Goal: Information Seeking & Learning: Learn about a topic

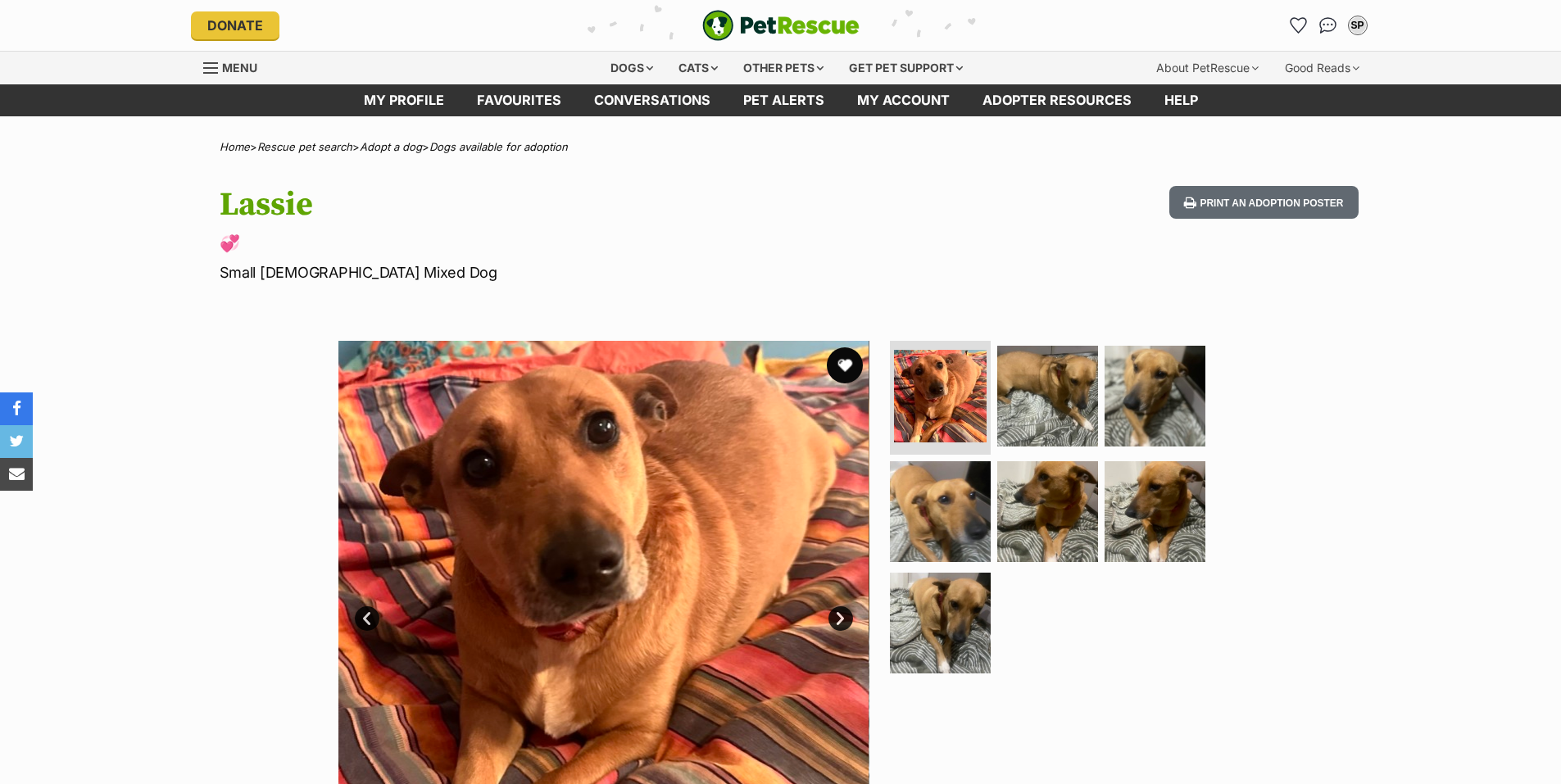
click at [845, 367] on button "favourite" at bounding box center [844, 365] width 36 height 36
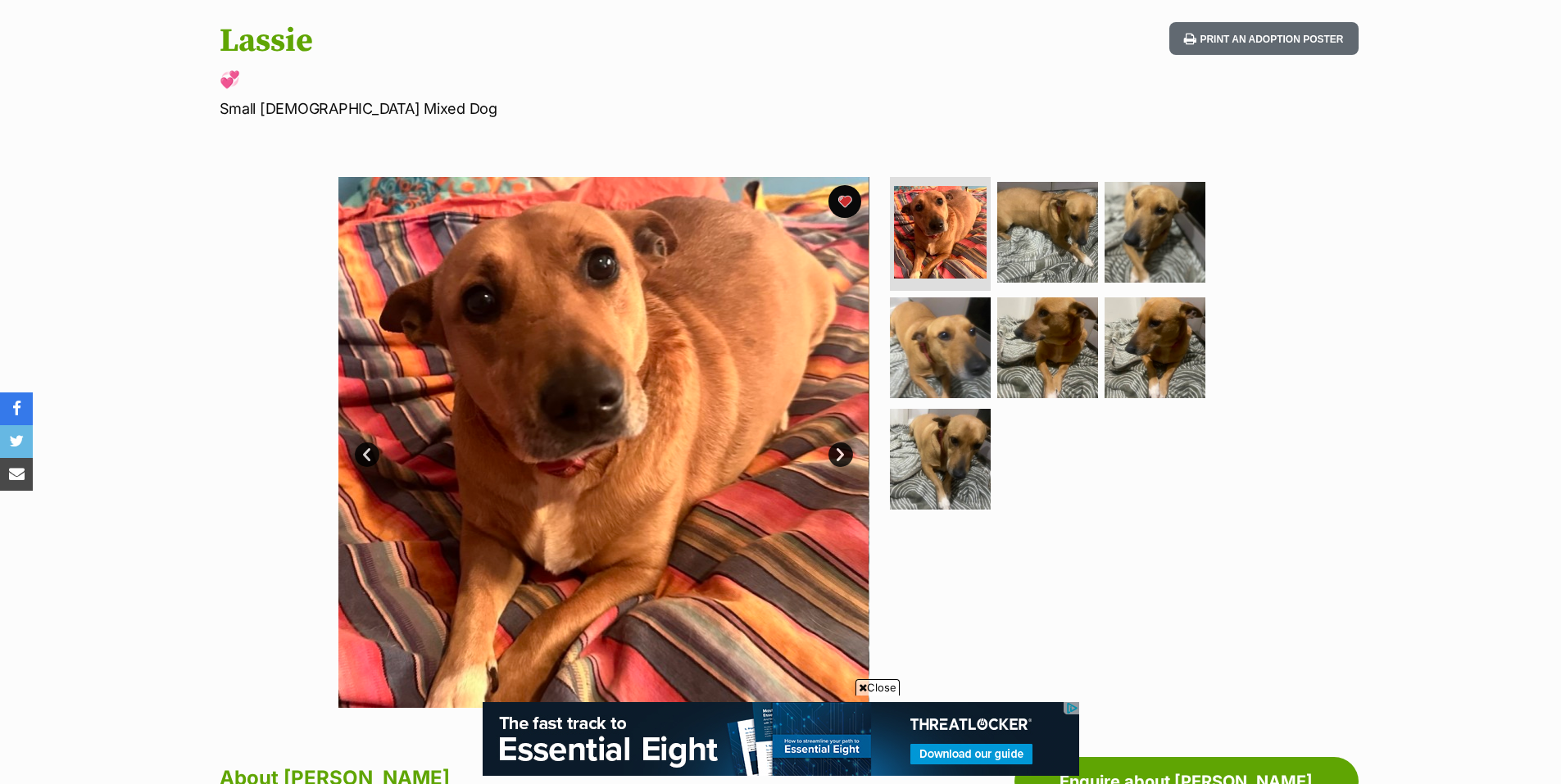
click at [882, 688] on span "Close" at bounding box center [876, 687] width 44 height 17
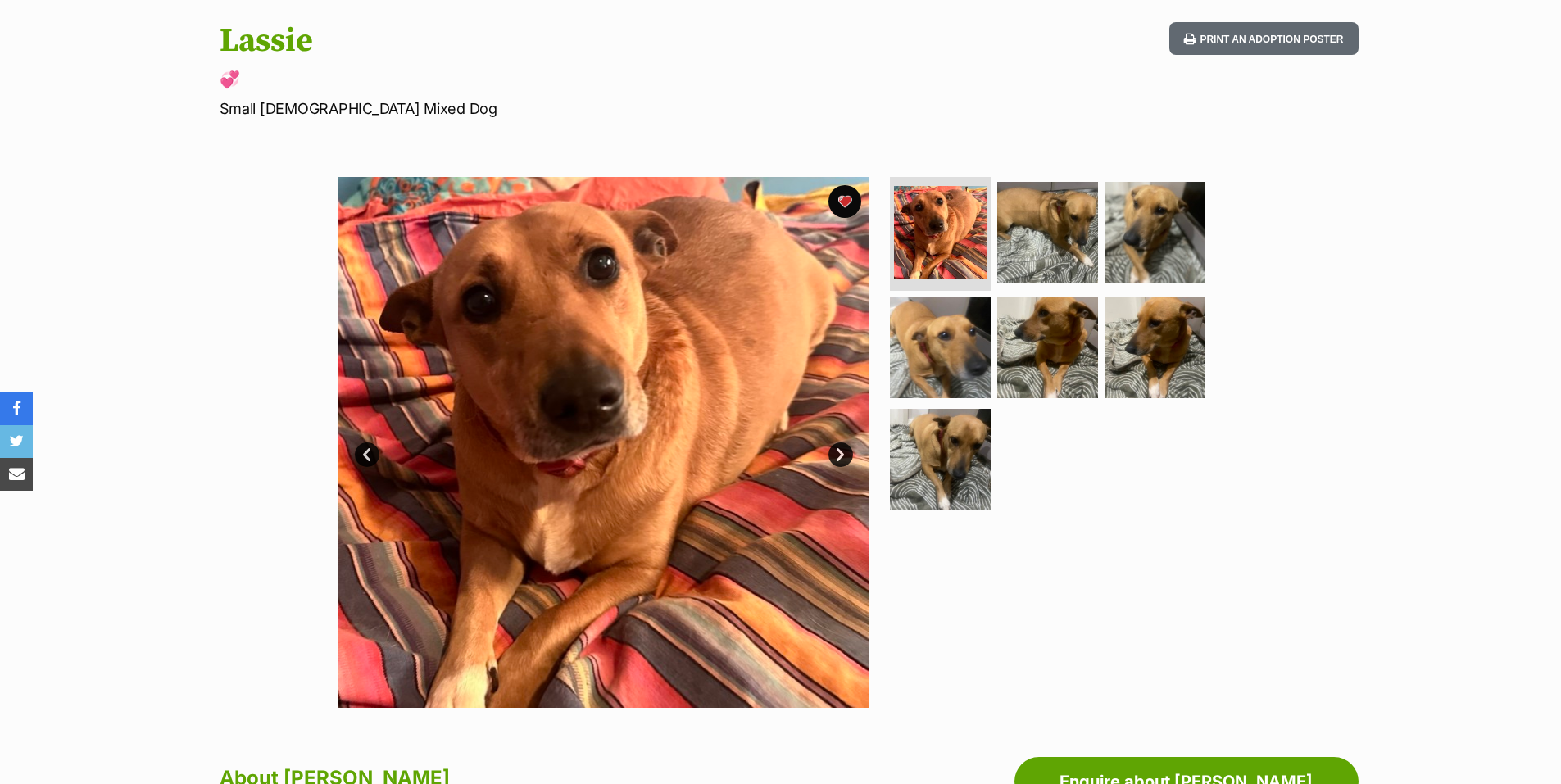
click at [838, 456] on link "Next" at bounding box center [841, 454] width 25 height 25
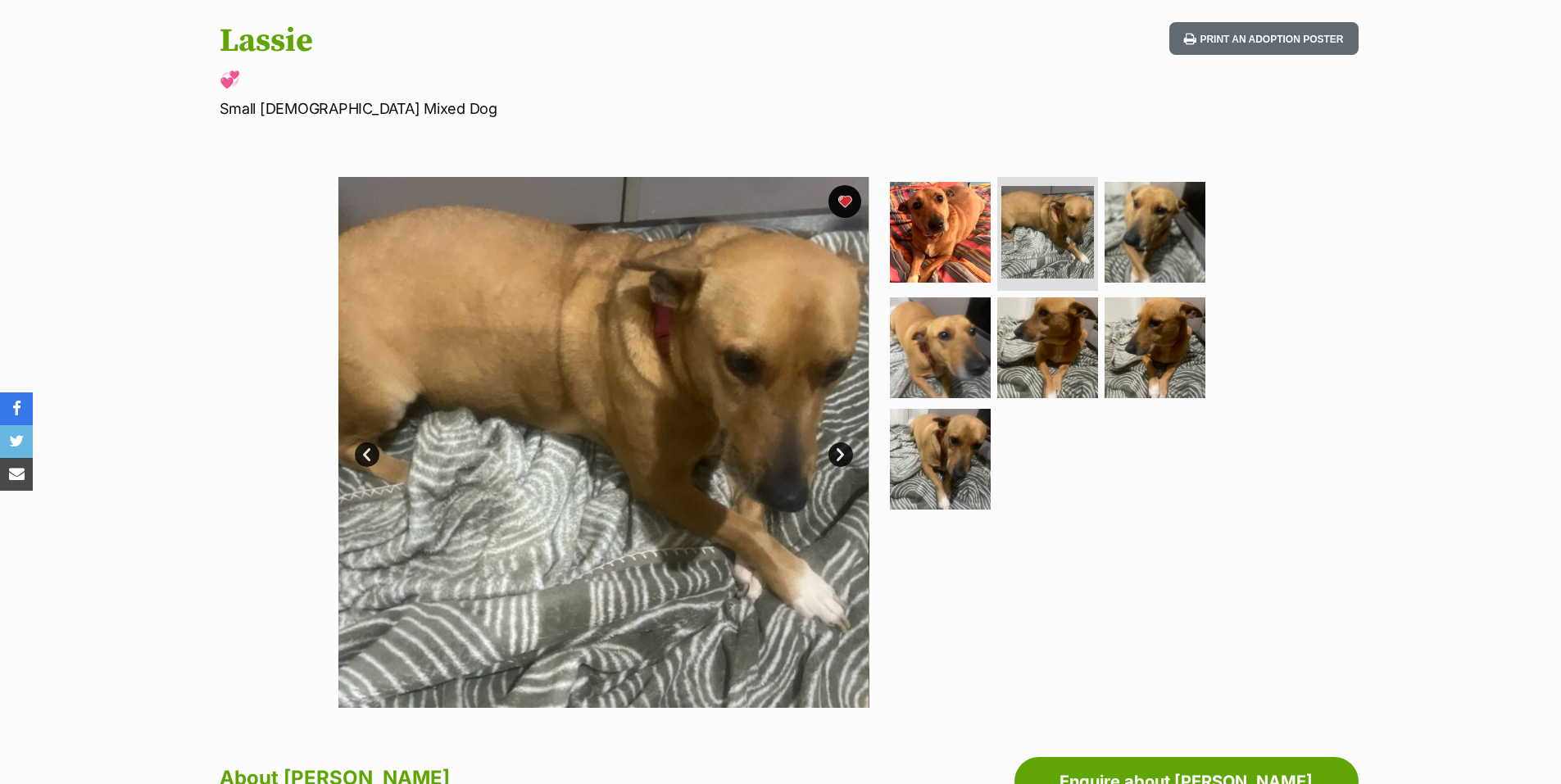
click at [838, 456] on link "Next" at bounding box center [841, 454] width 25 height 25
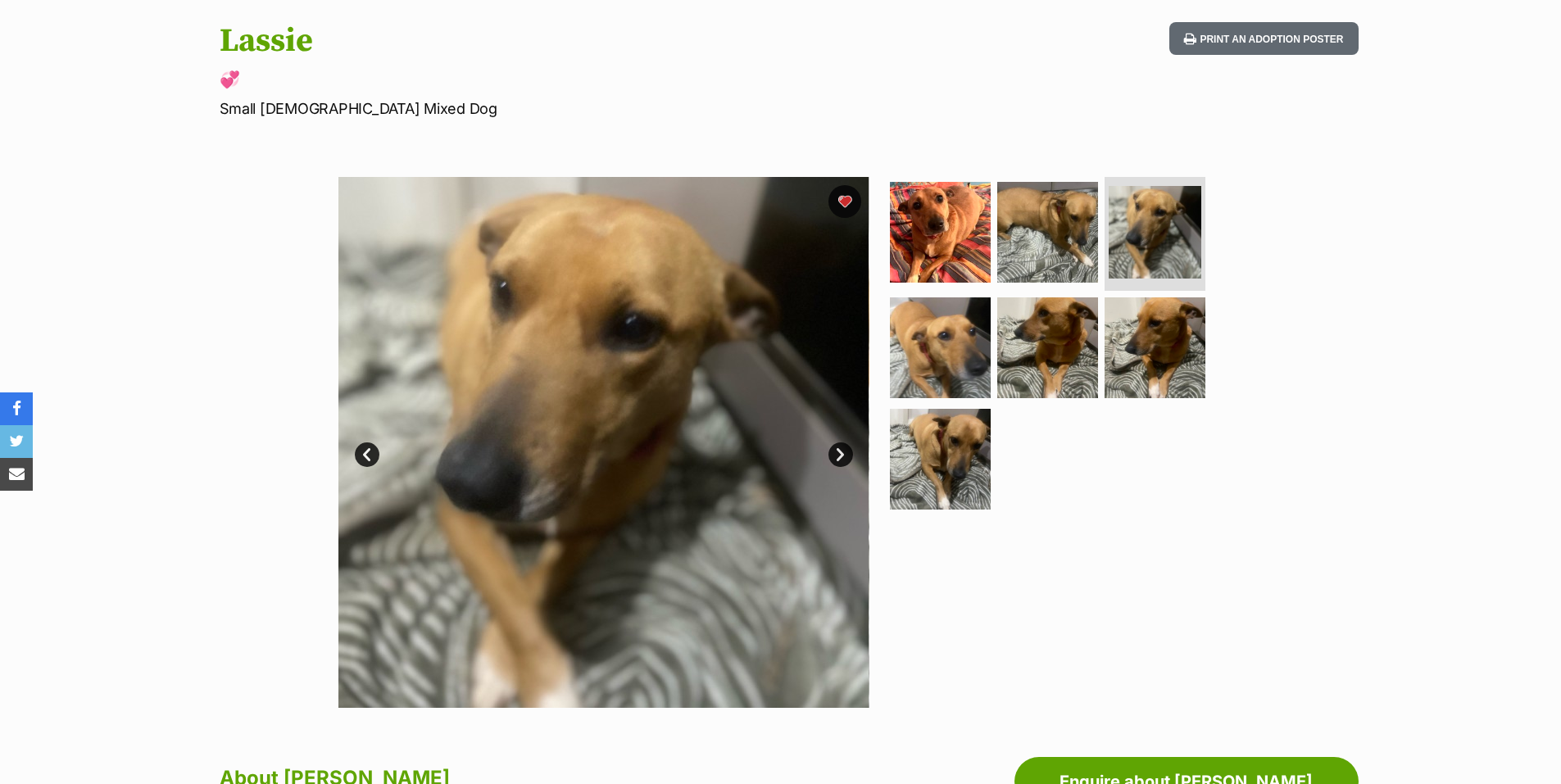
click at [838, 456] on link "Next" at bounding box center [841, 454] width 25 height 25
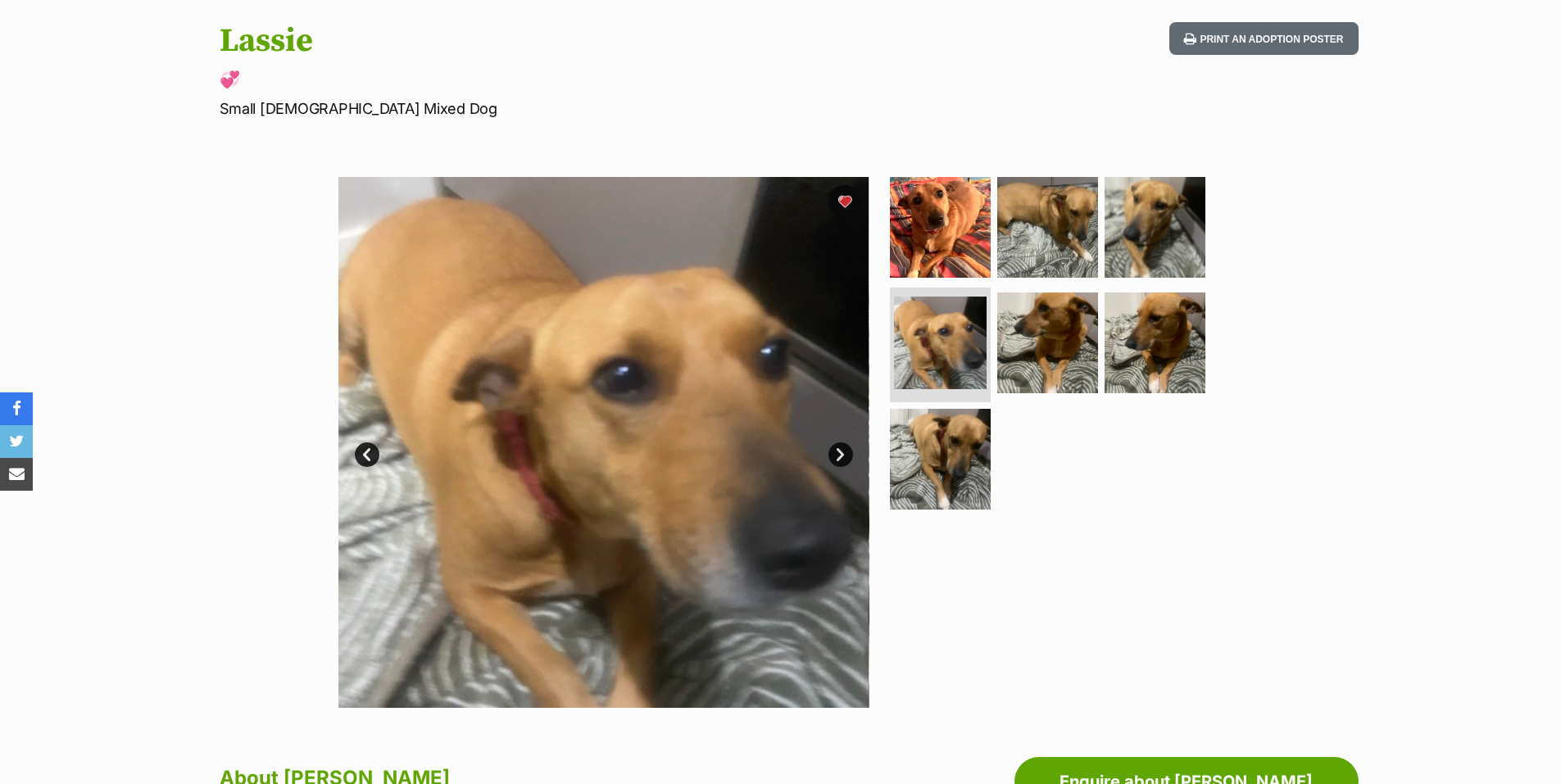
click at [838, 456] on link "Next" at bounding box center [841, 454] width 25 height 25
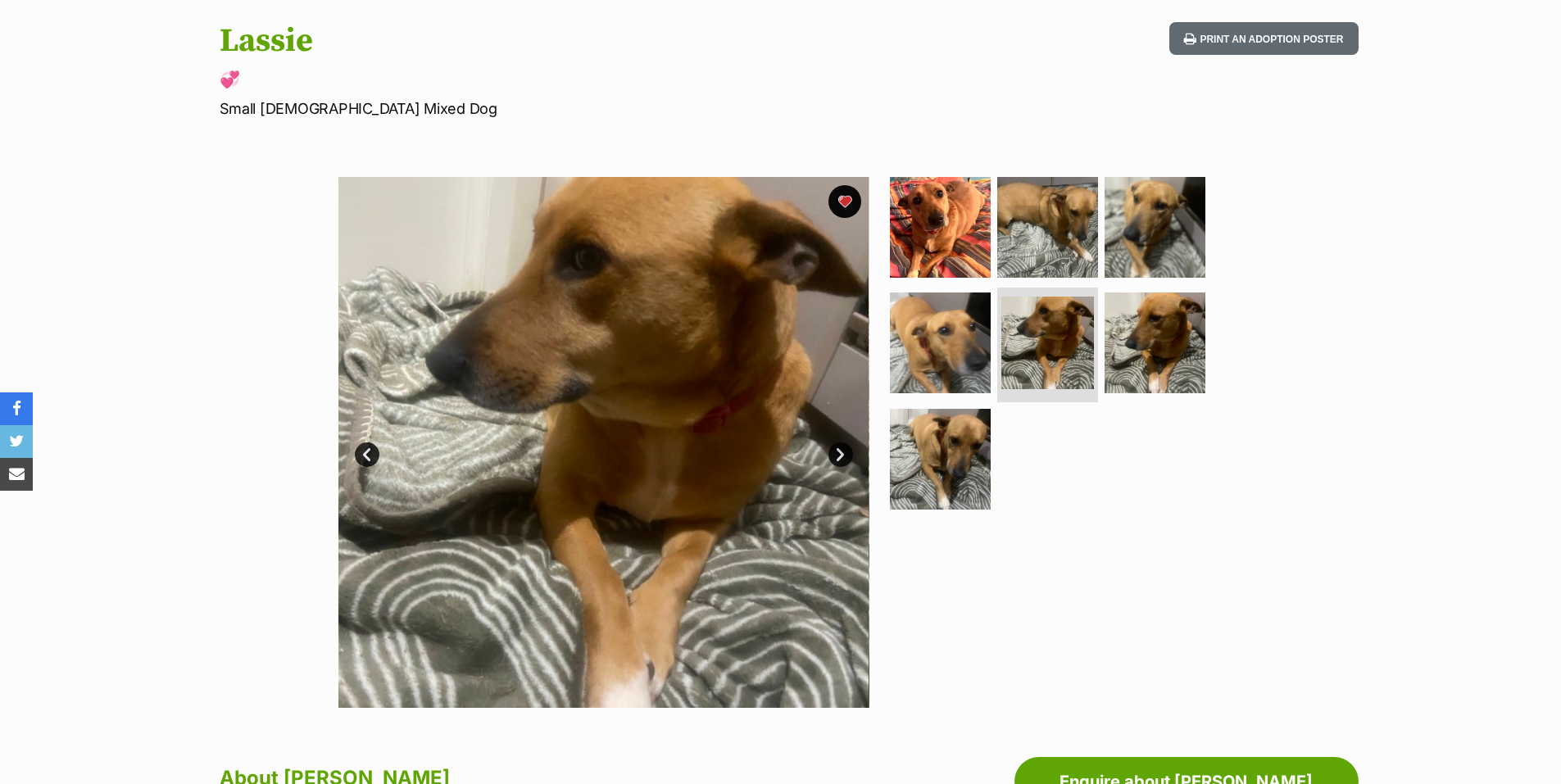
click at [838, 456] on link "Next" at bounding box center [841, 454] width 25 height 25
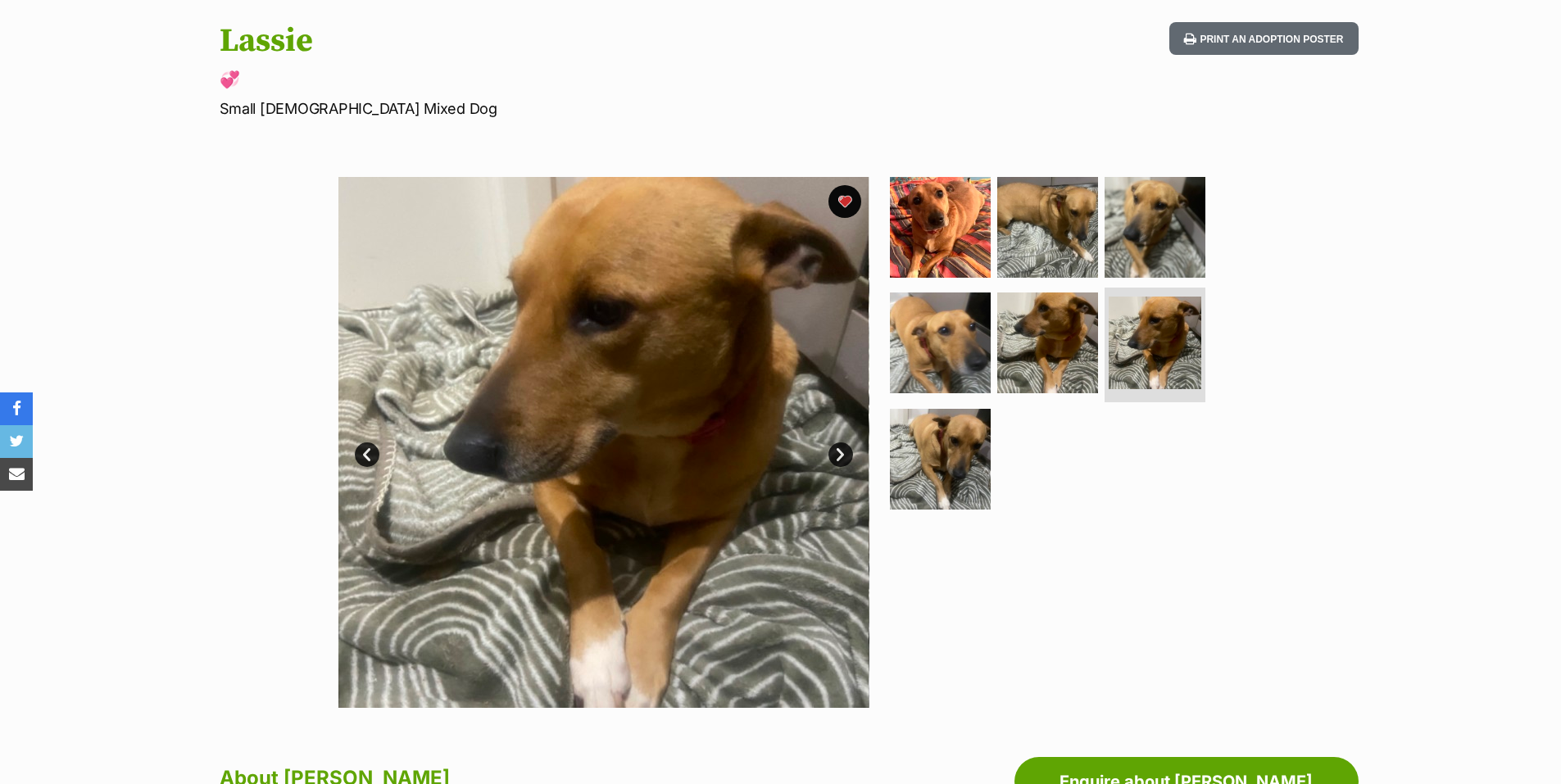
click at [838, 456] on link "Next" at bounding box center [841, 454] width 25 height 25
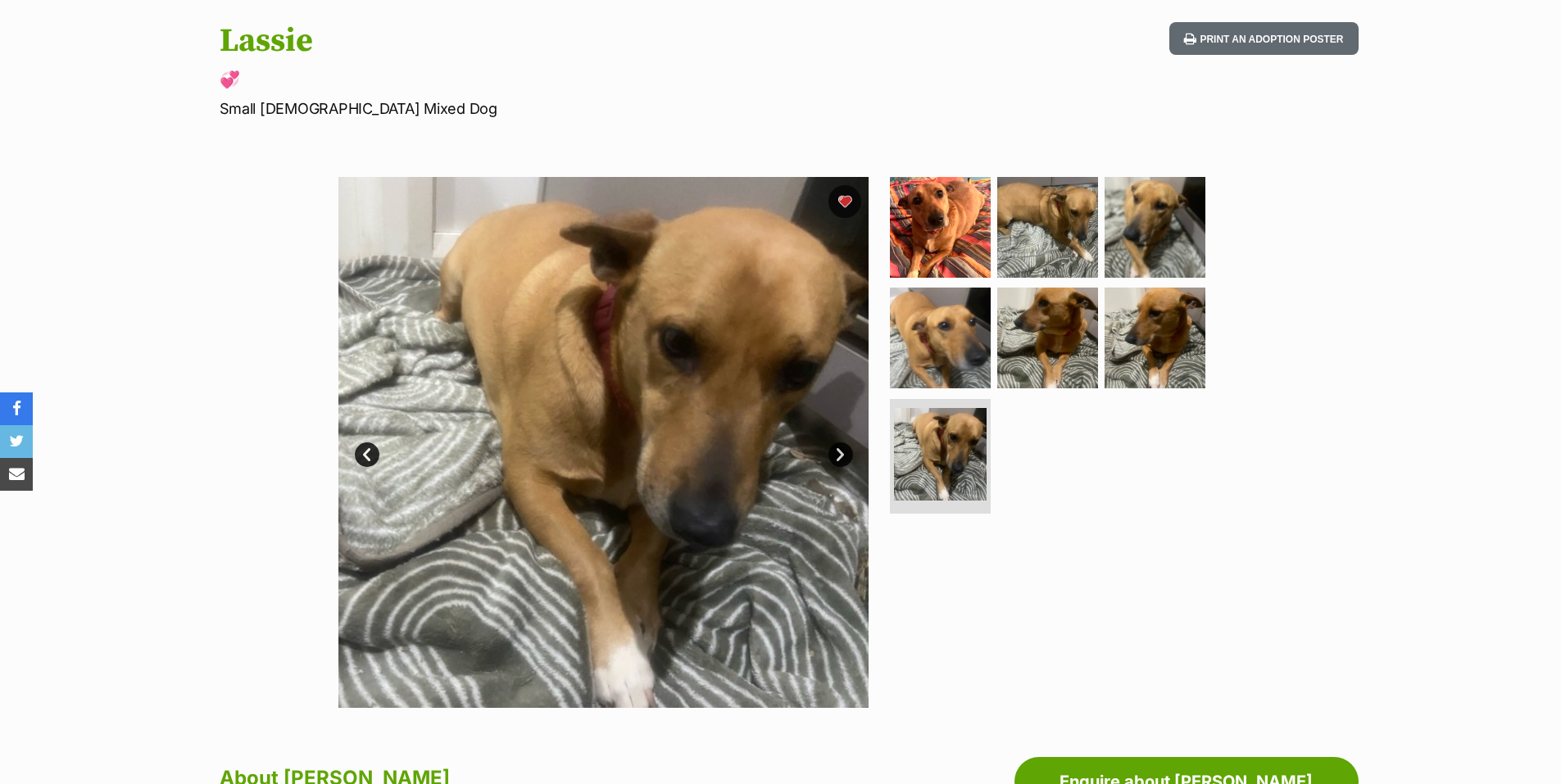
click at [838, 456] on link "Next" at bounding box center [841, 454] width 25 height 25
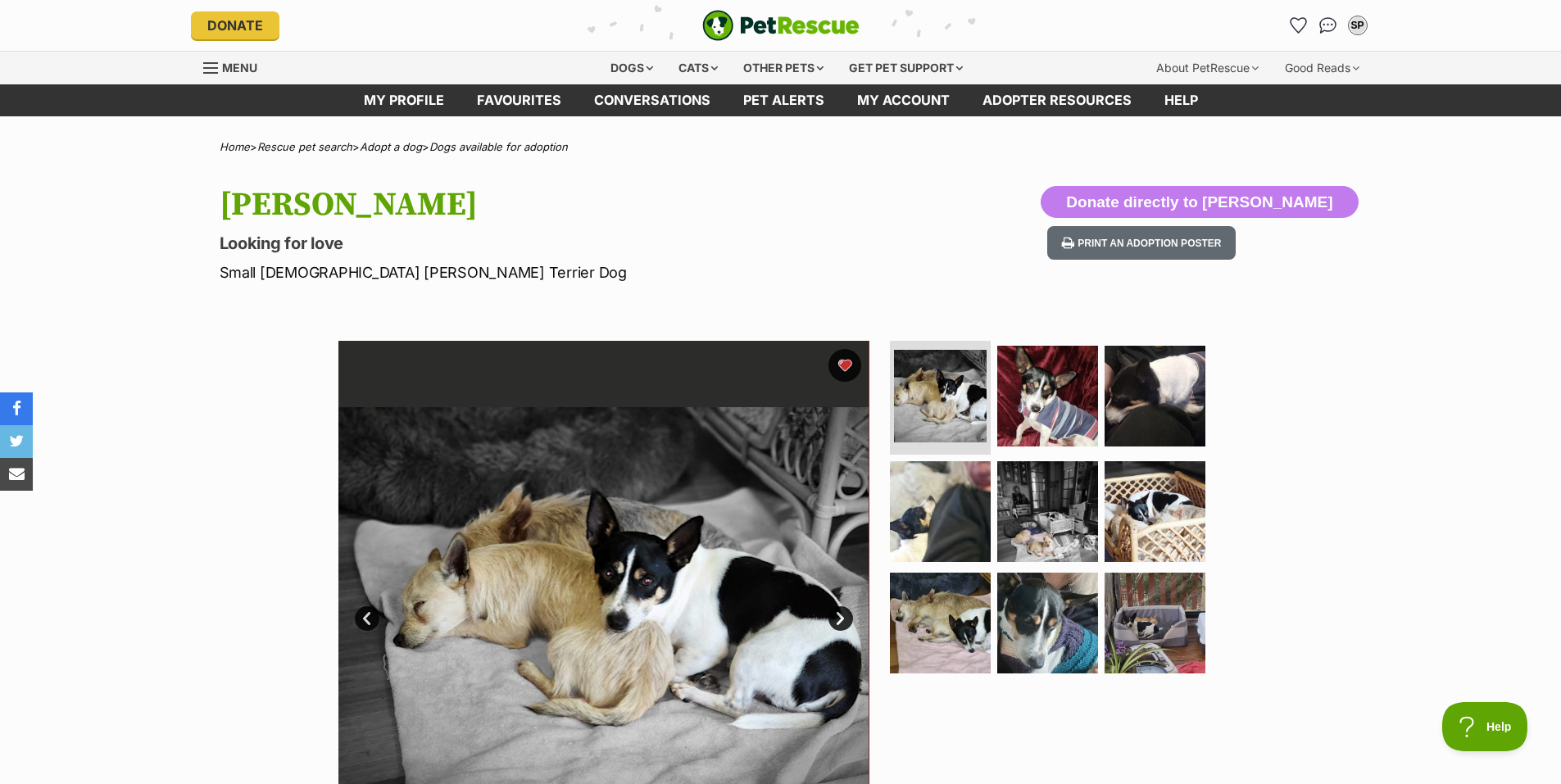
click at [839, 614] on link "Next" at bounding box center [841, 619] width 25 height 25
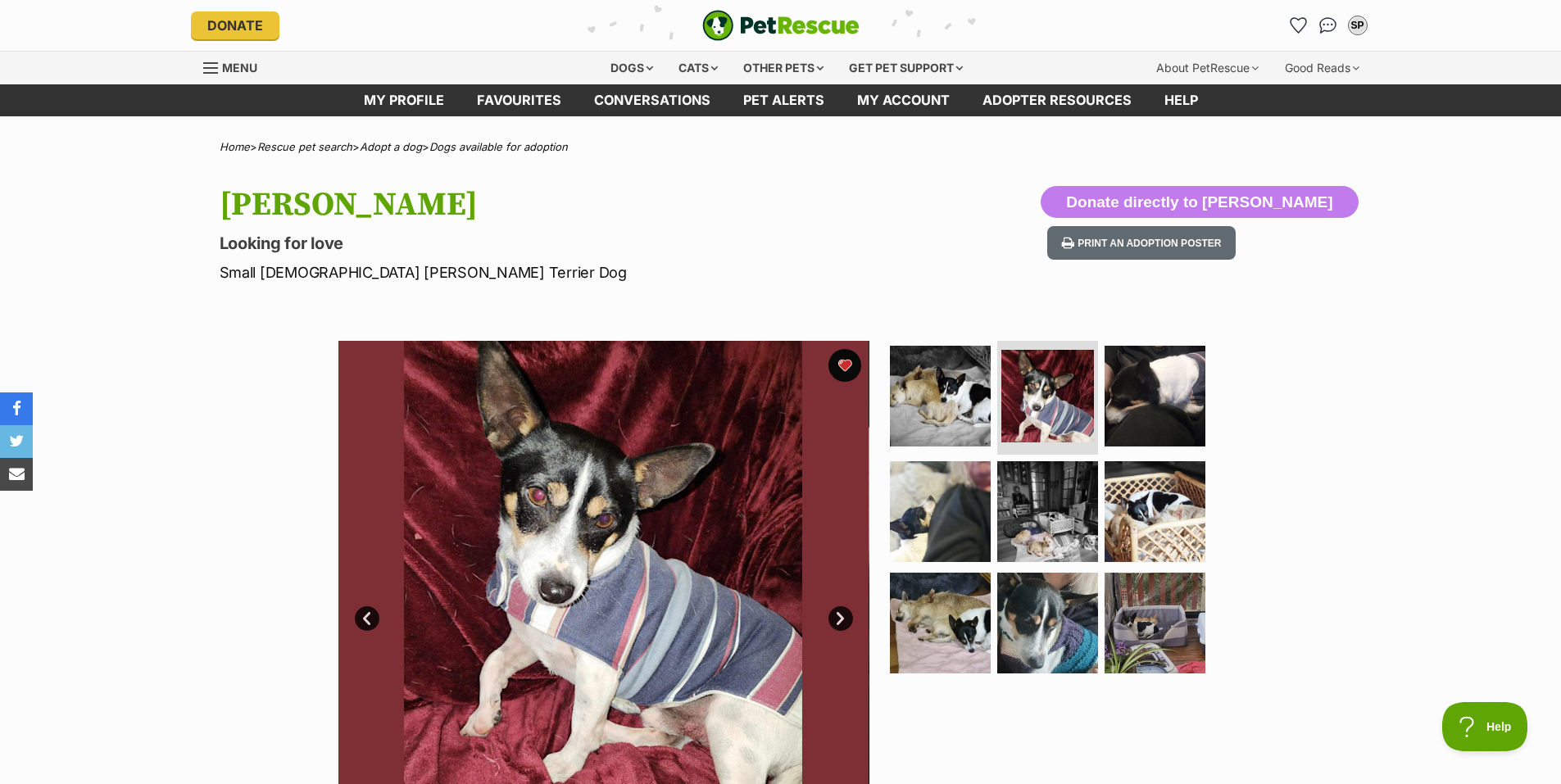
click at [839, 614] on link "Next" at bounding box center [841, 619] width 25 height 25
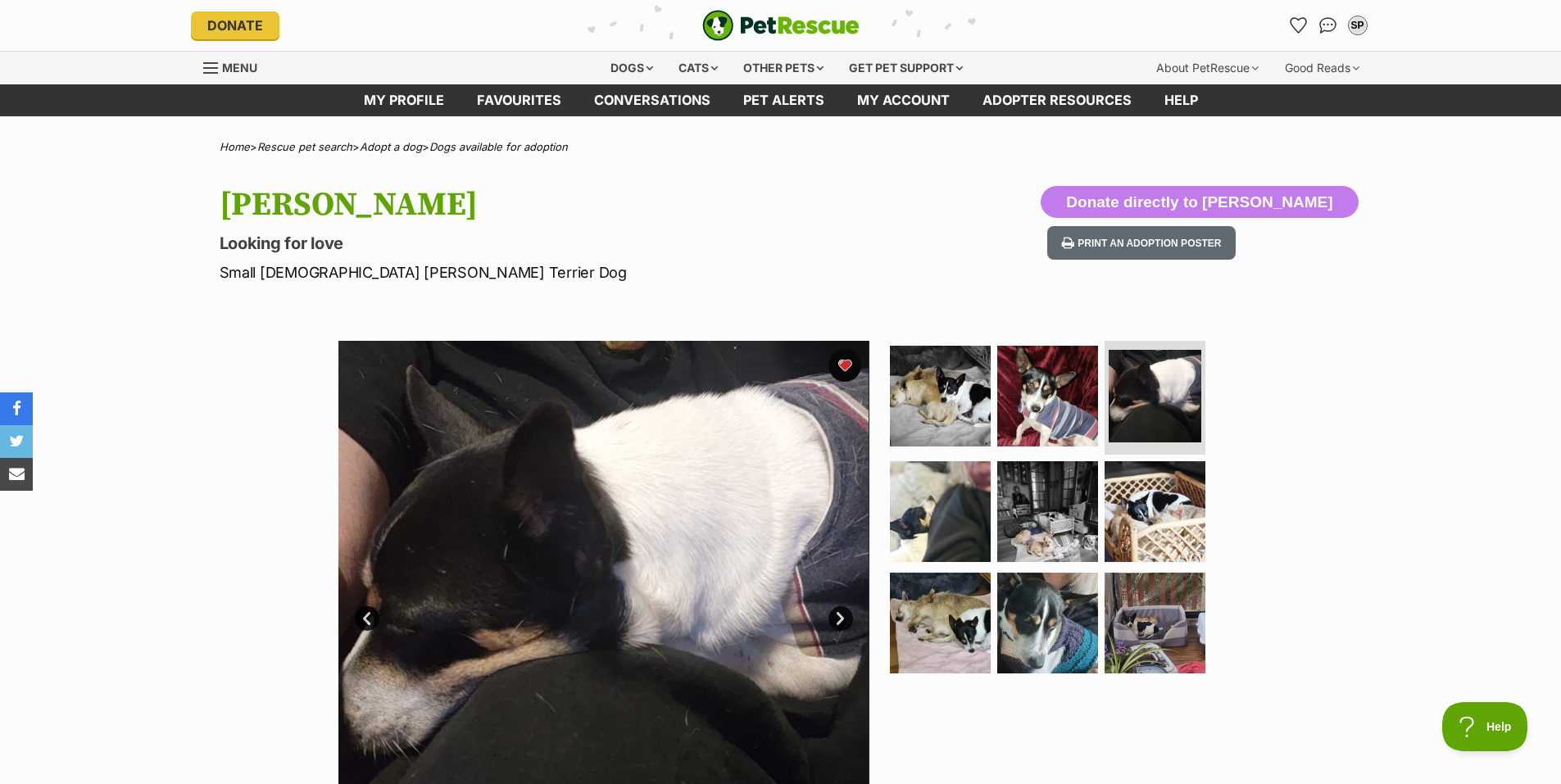
click at [839, 614] on link "Next" at bounding box center [841, 619] width 25 height 25
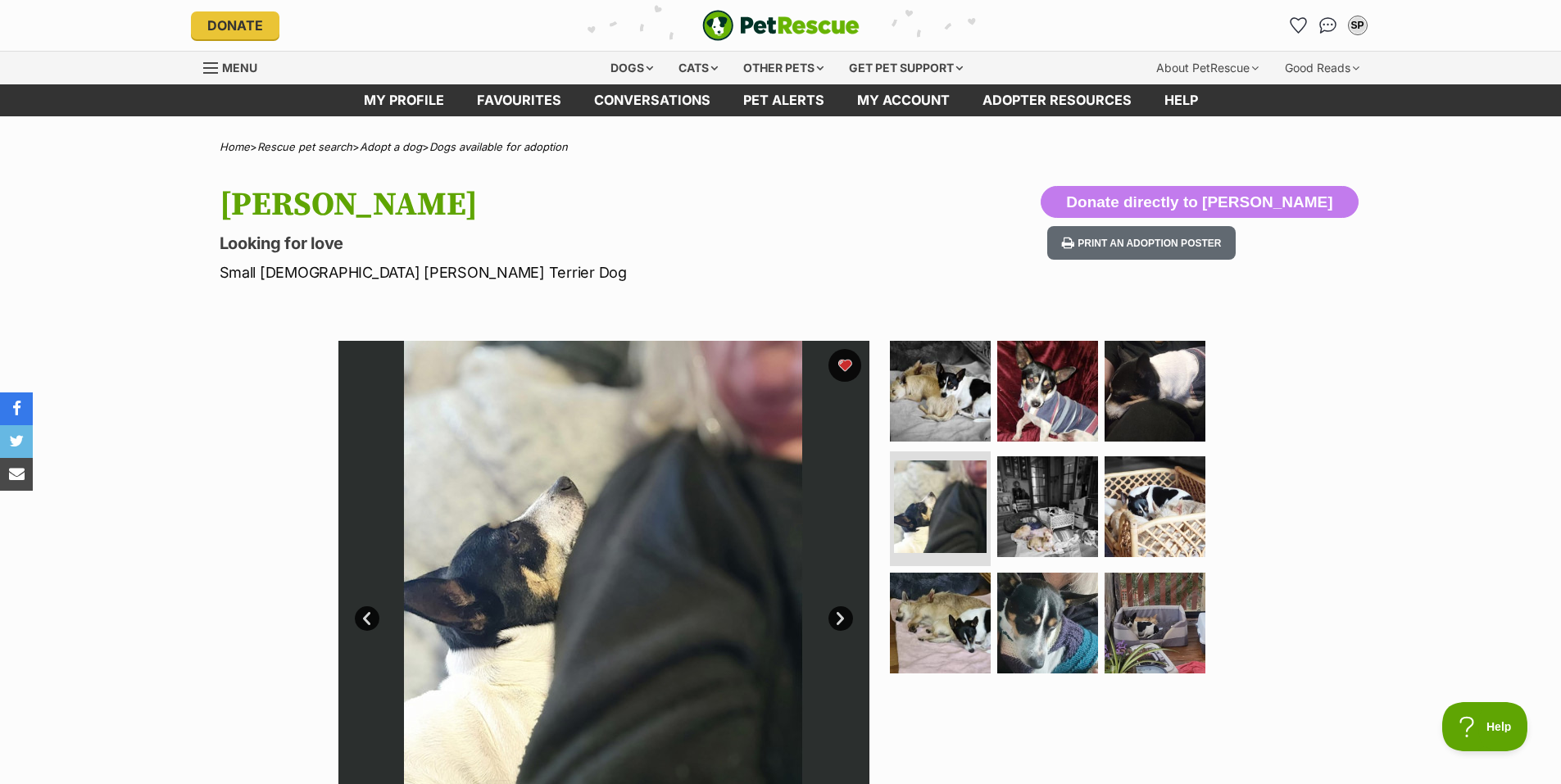
click at [839, 614] on link "Next" at bounding box center [841, 619] width 25 height 25
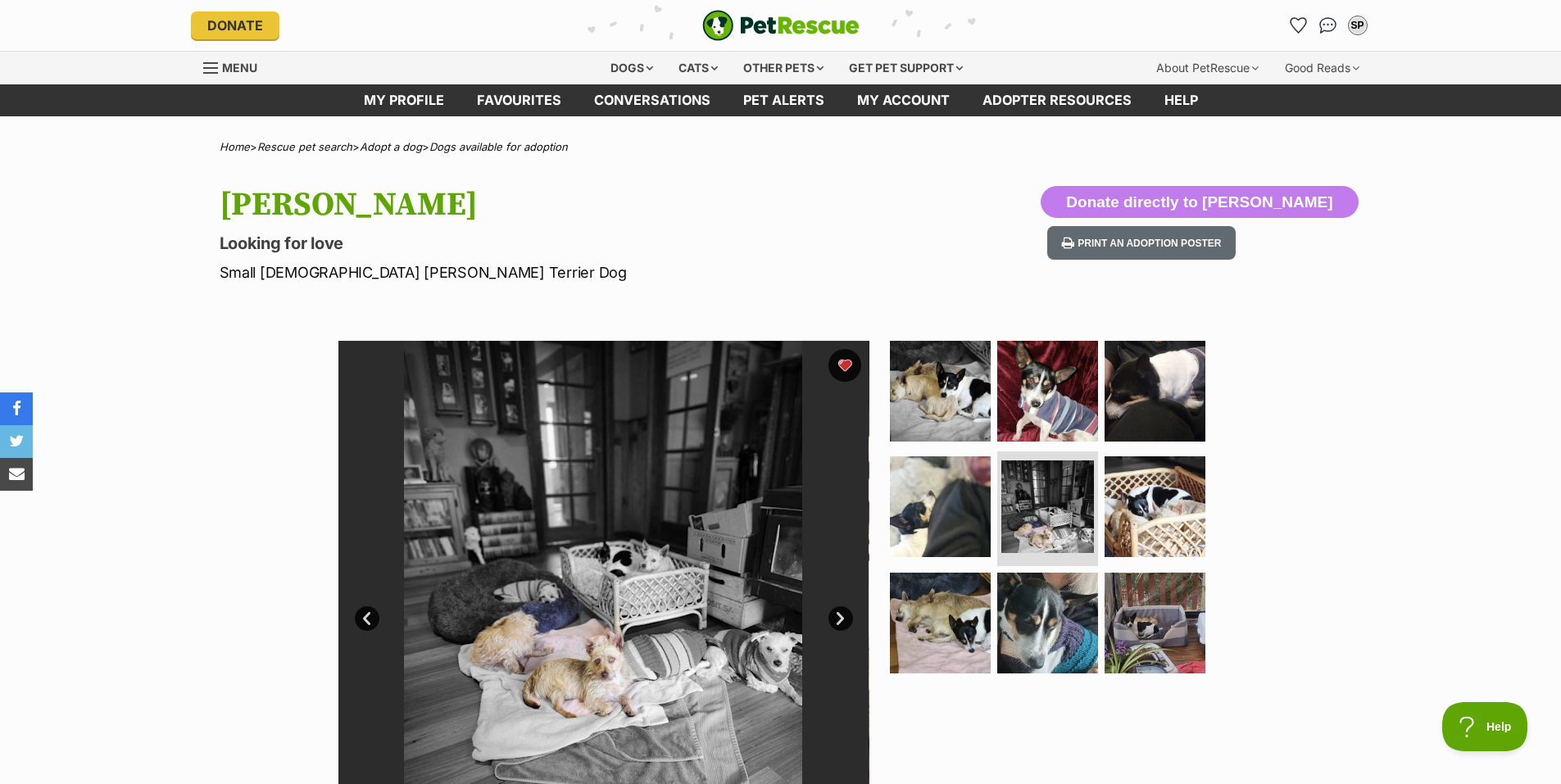
click at [839, 614] on link "Next" at bounding box center [841, 619] width 25 height 25
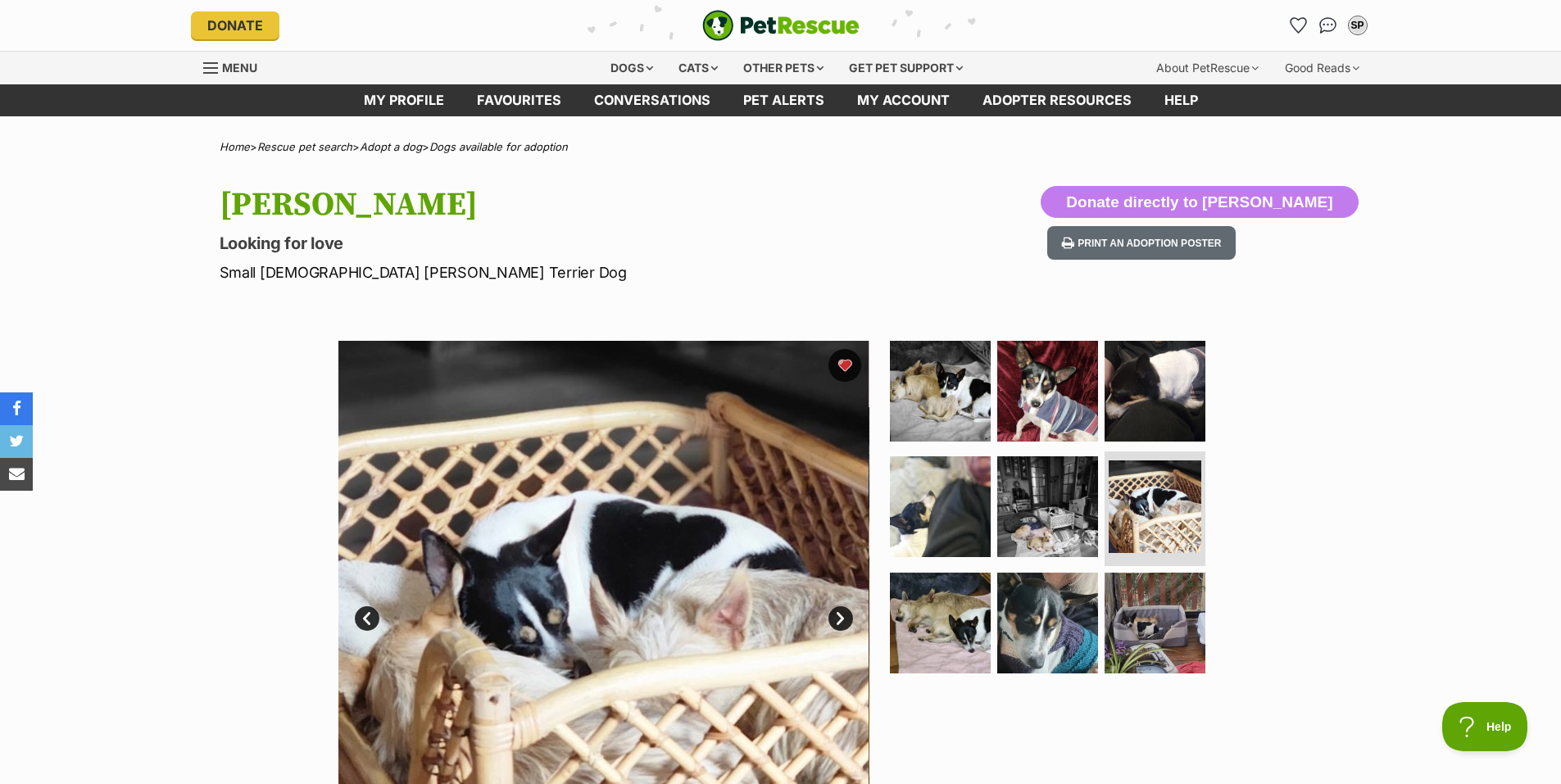
click at [839, 614] on link "Next" at bounding box center [841, 619] width 25 height 25
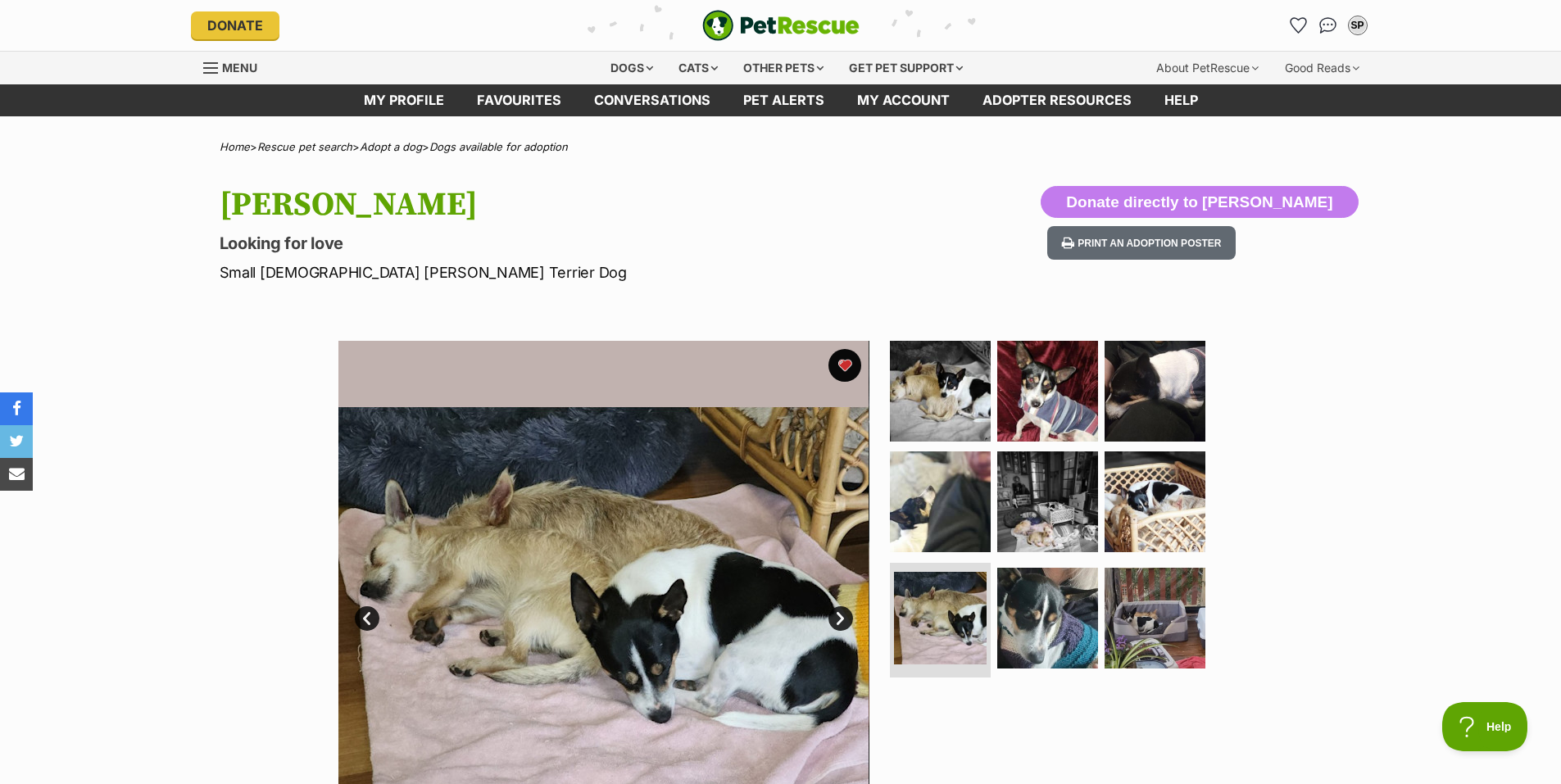
click at [839, 614] on link "Next" at bounding box center [841, 619] width 25 height 25
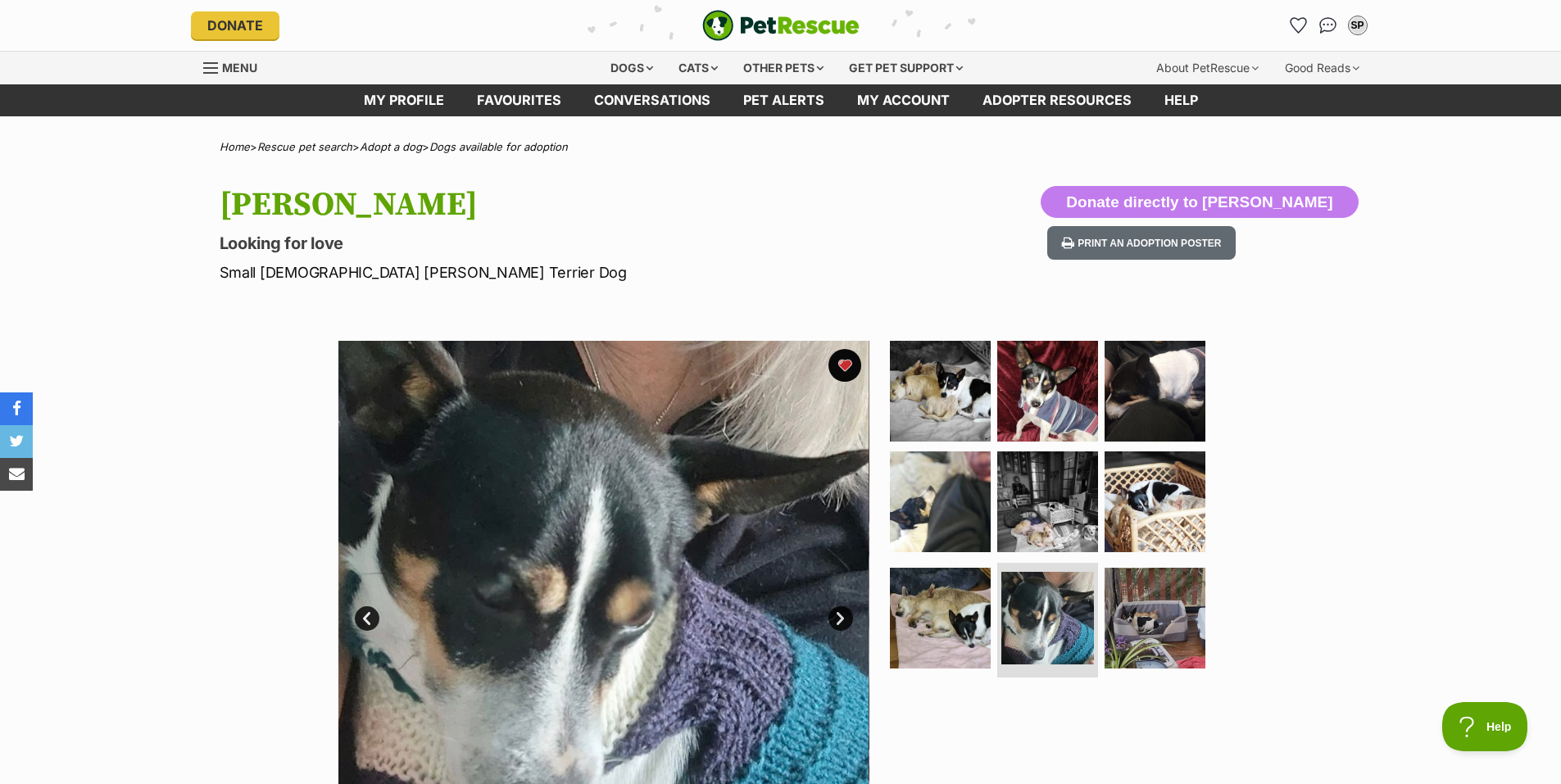
click at [839, 614] on link "Next" at bounding box center [841, 619] width 25 height 25
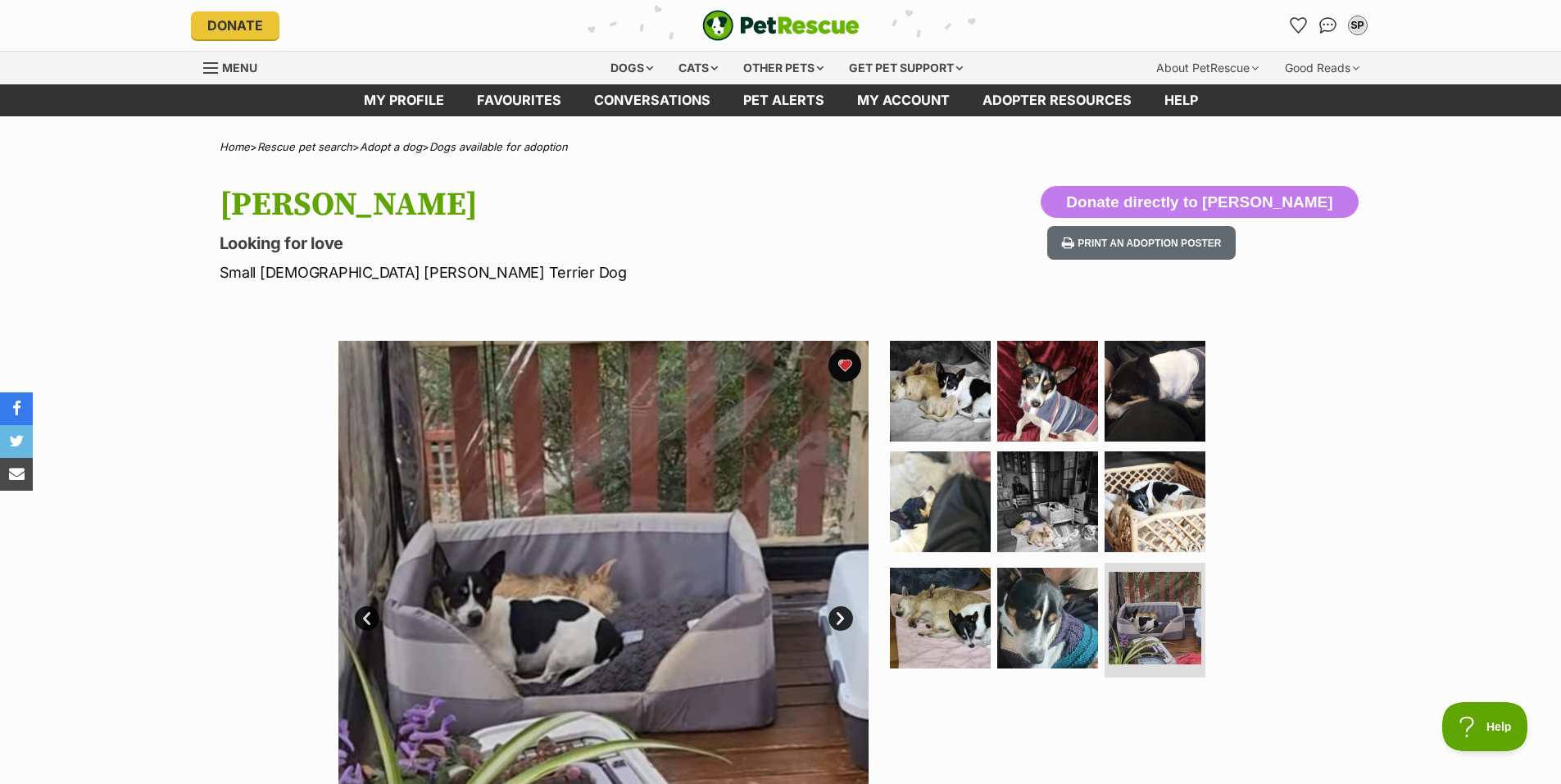
click at [840, 612] on link "Next" at bounding box center [841, 619] width 25 height 25
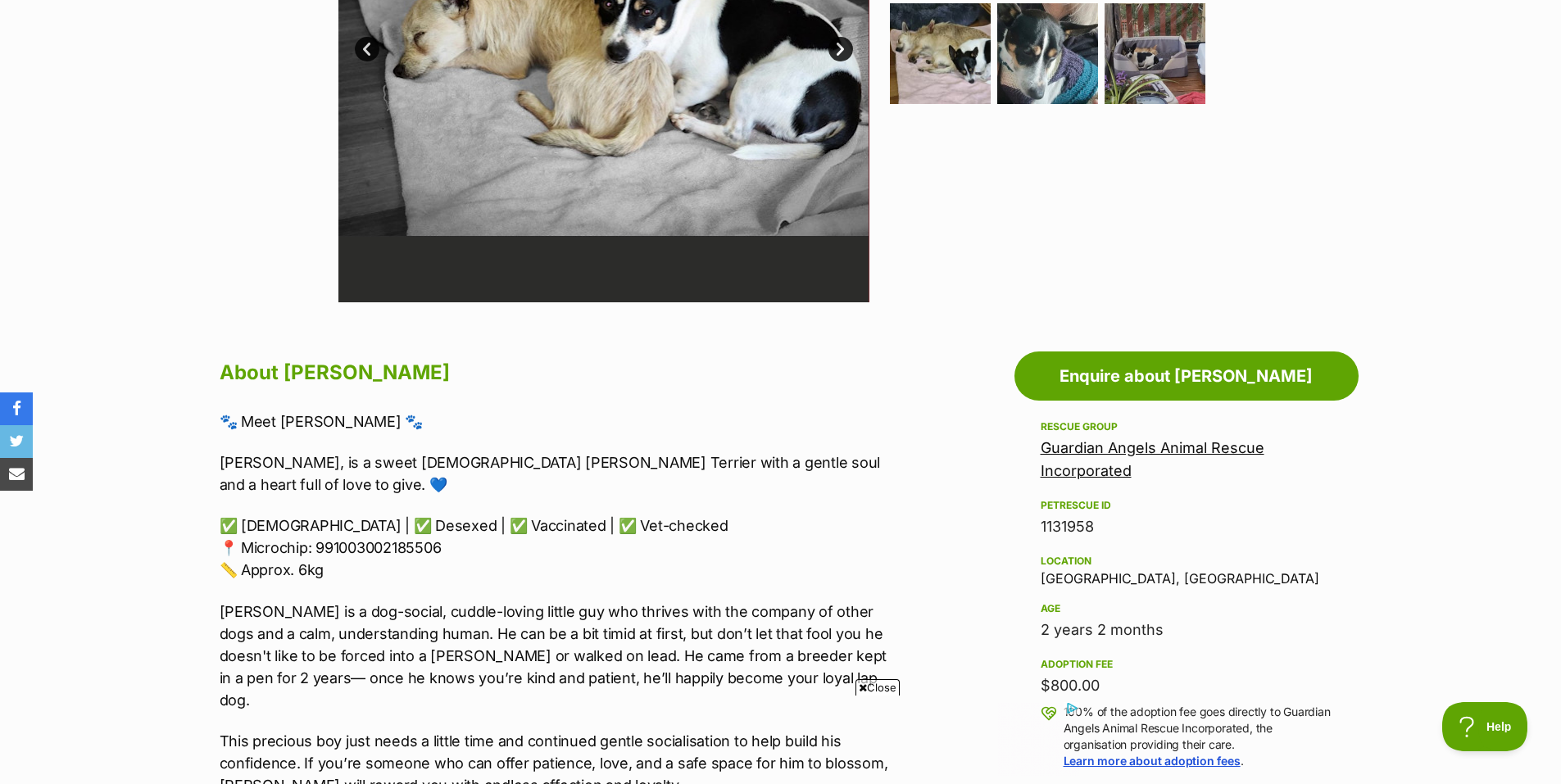
scroll to position [573, 0]
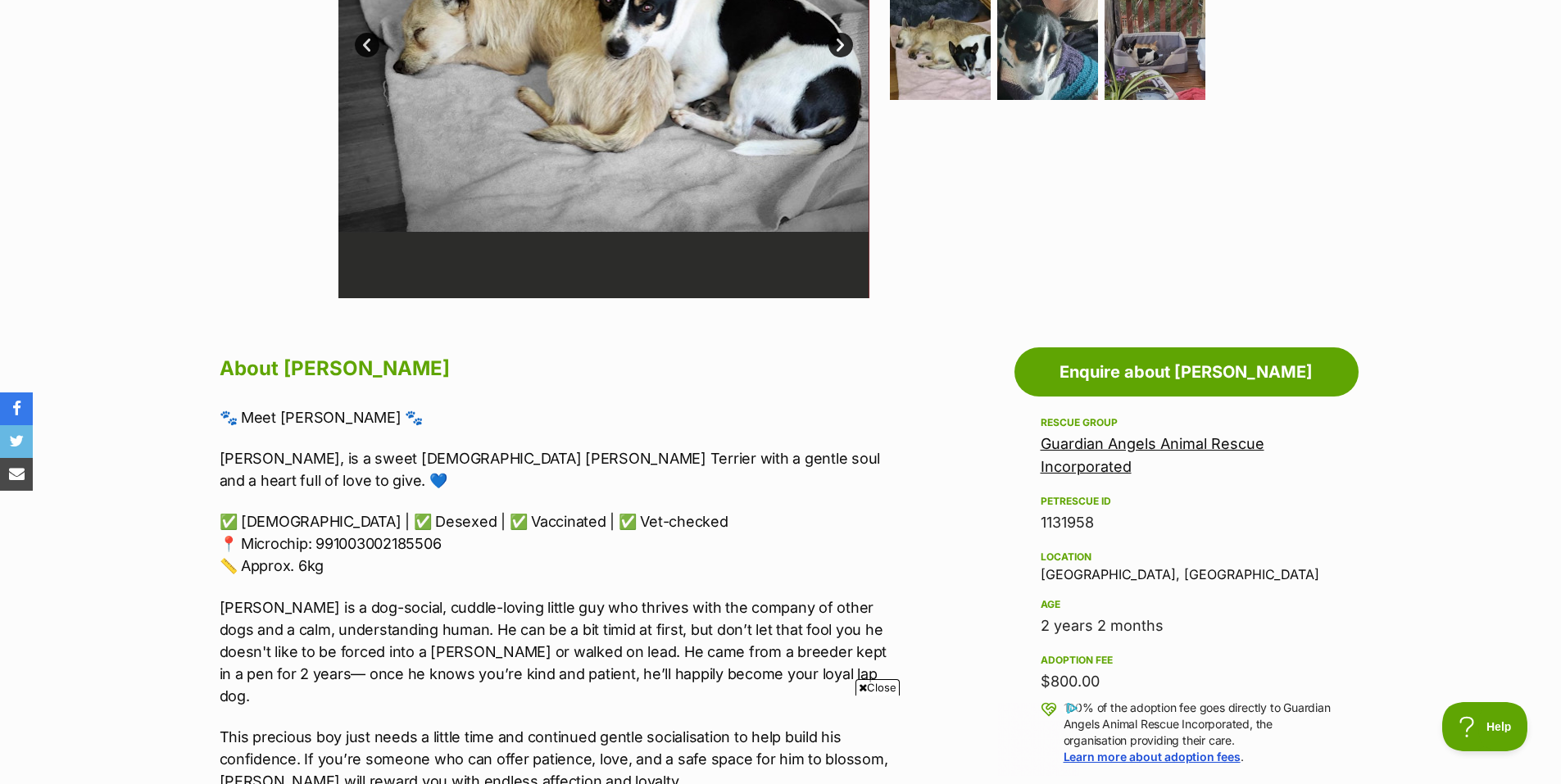
click at [891, 686] on span "Close" at bounding box center [876, 687] width 44 height 17
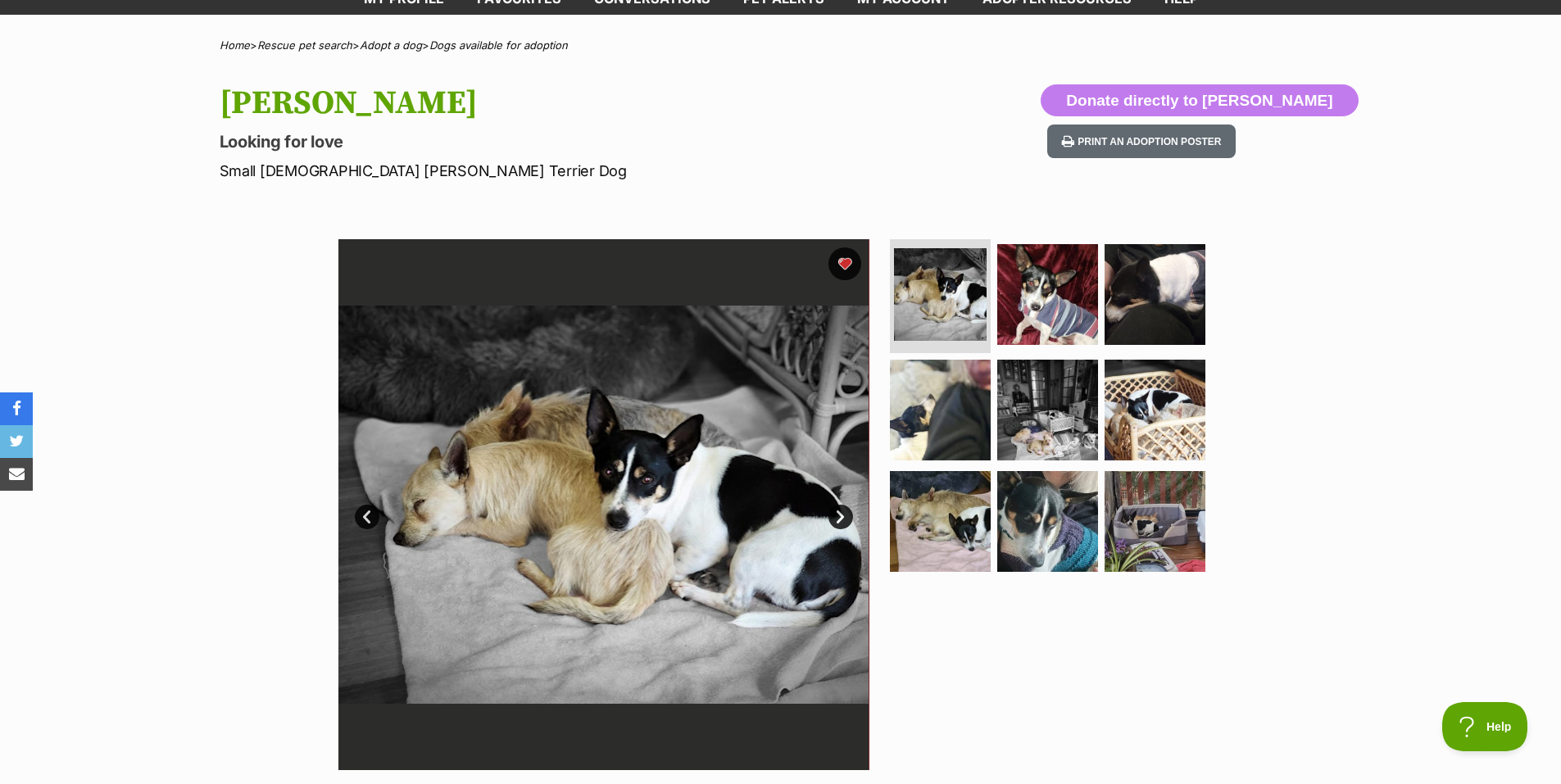
scroll to position [82, 0]
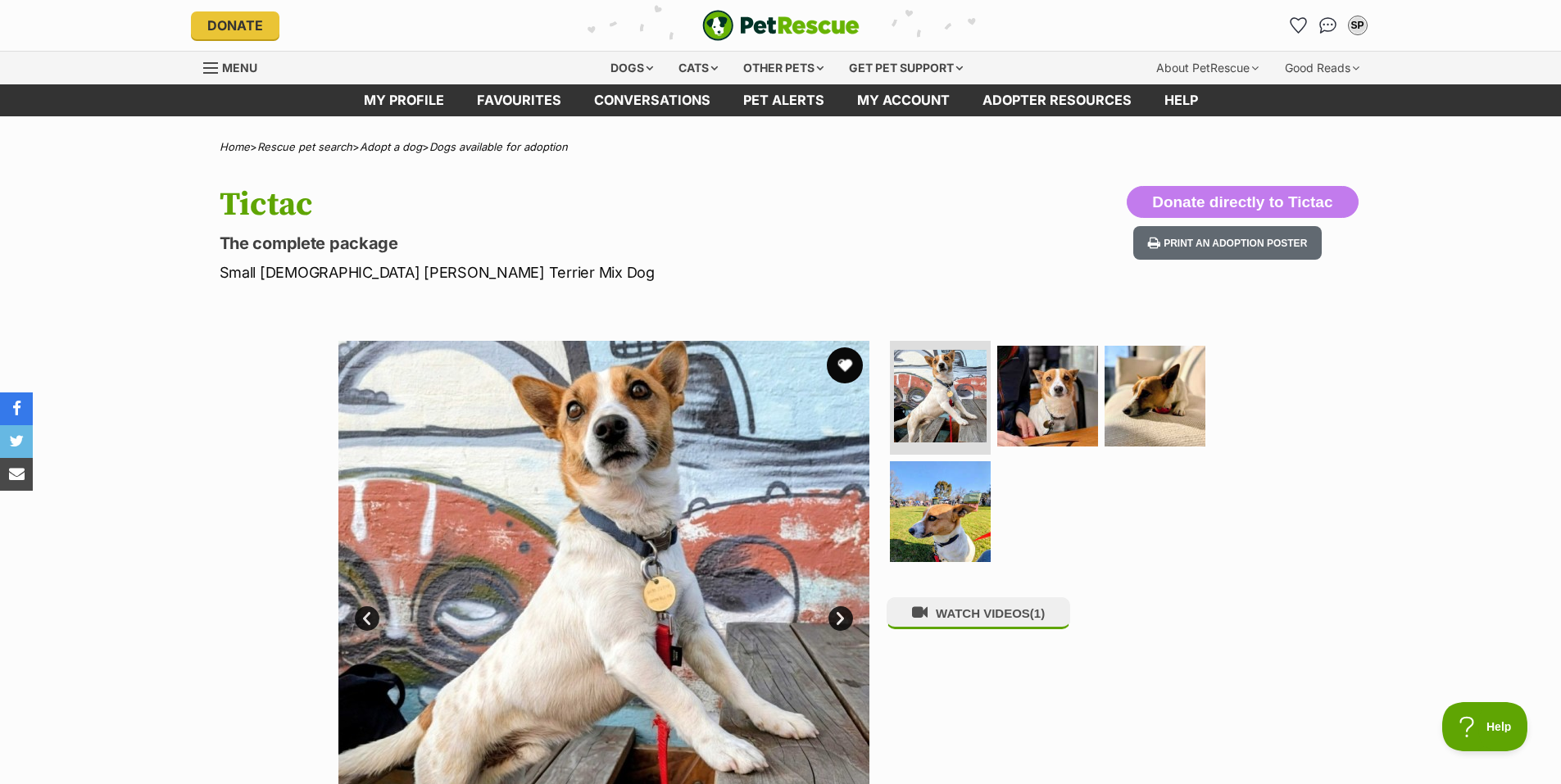
click at [847, 360] on button "favourite" at bounding box center [844, 365] width 36 height 36
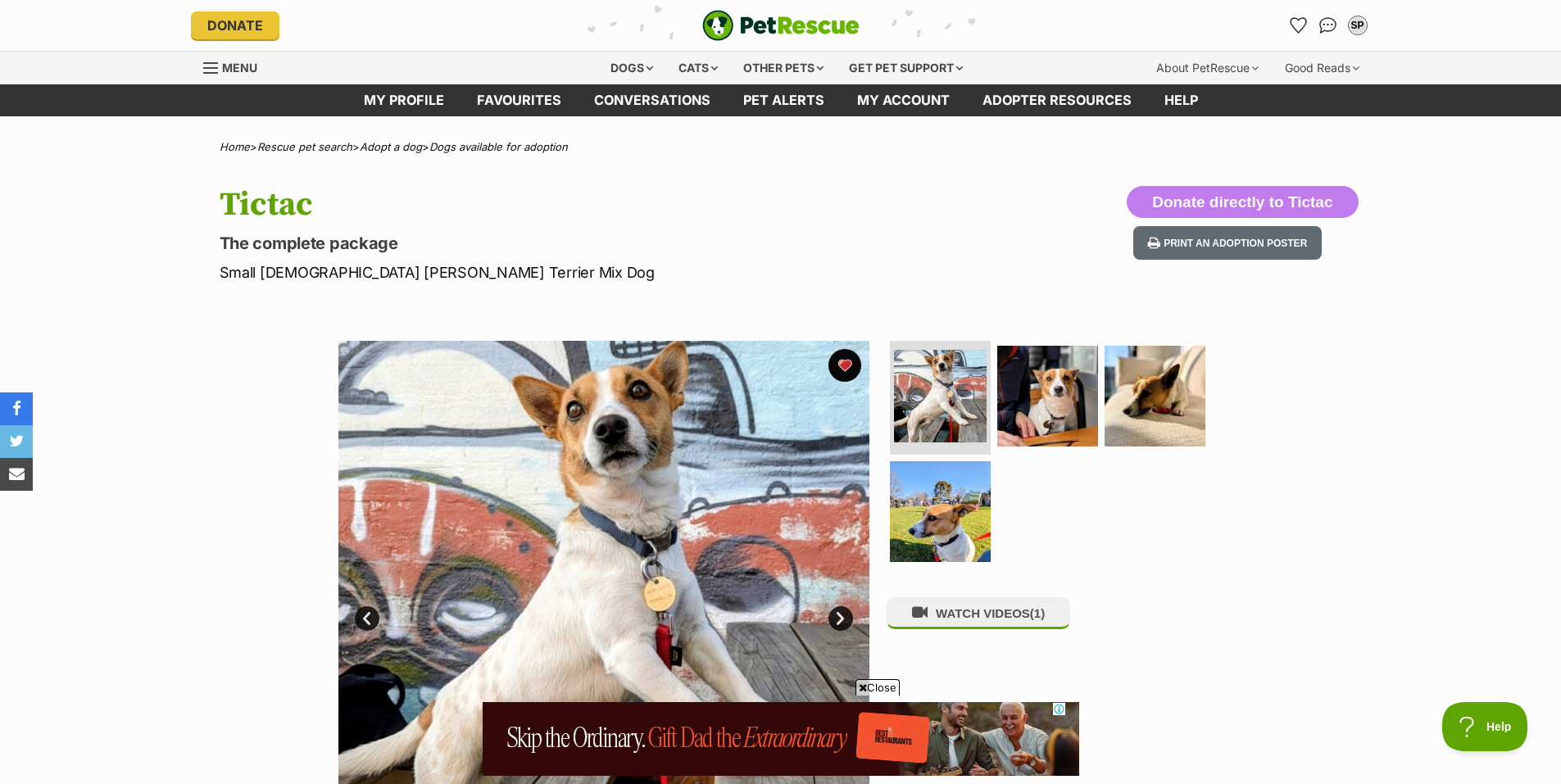
scroll to position [164, 0]
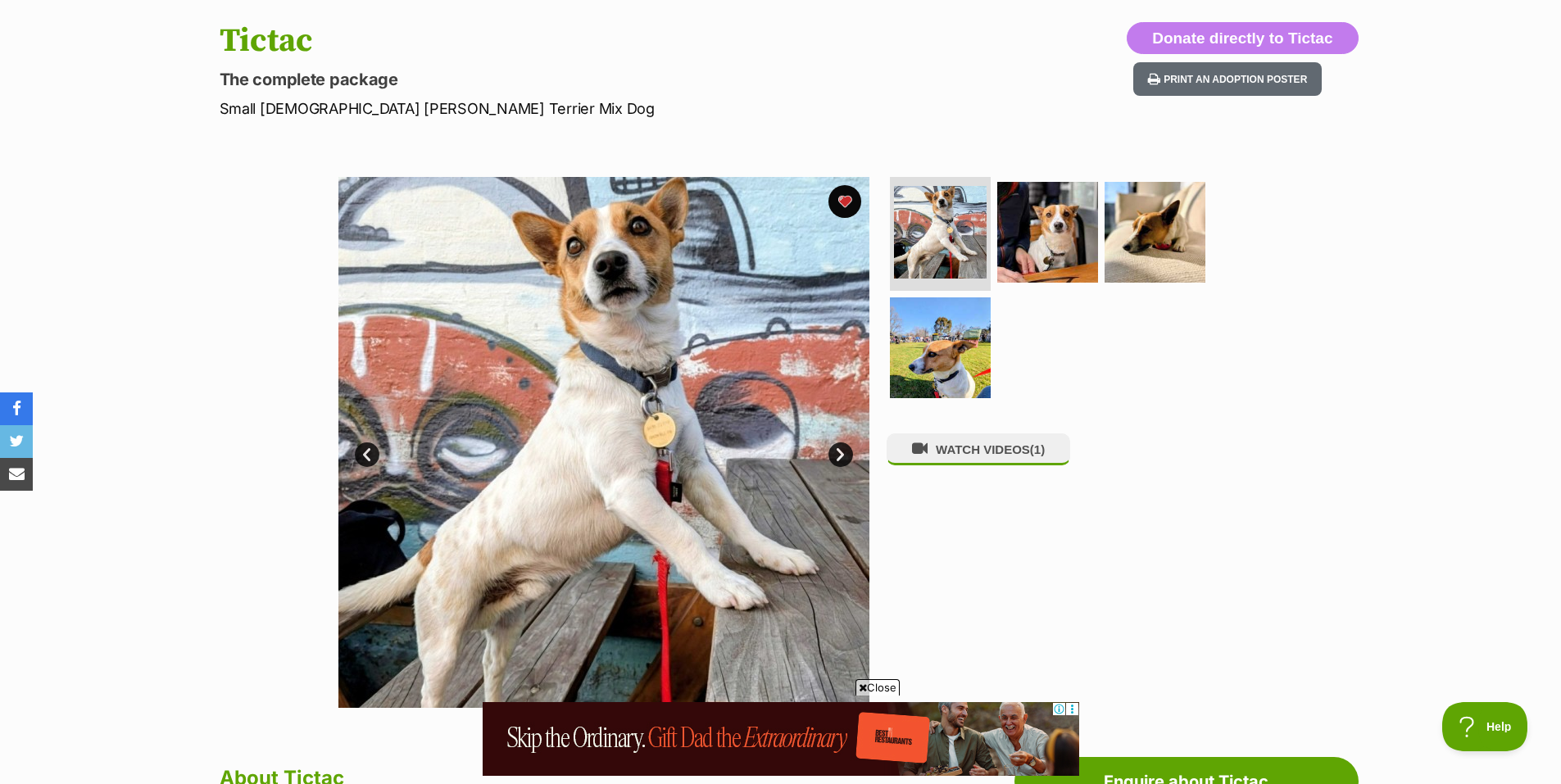
click at [838, 453] on link "Next" at bounding box center [841, 454] width 25 height 25
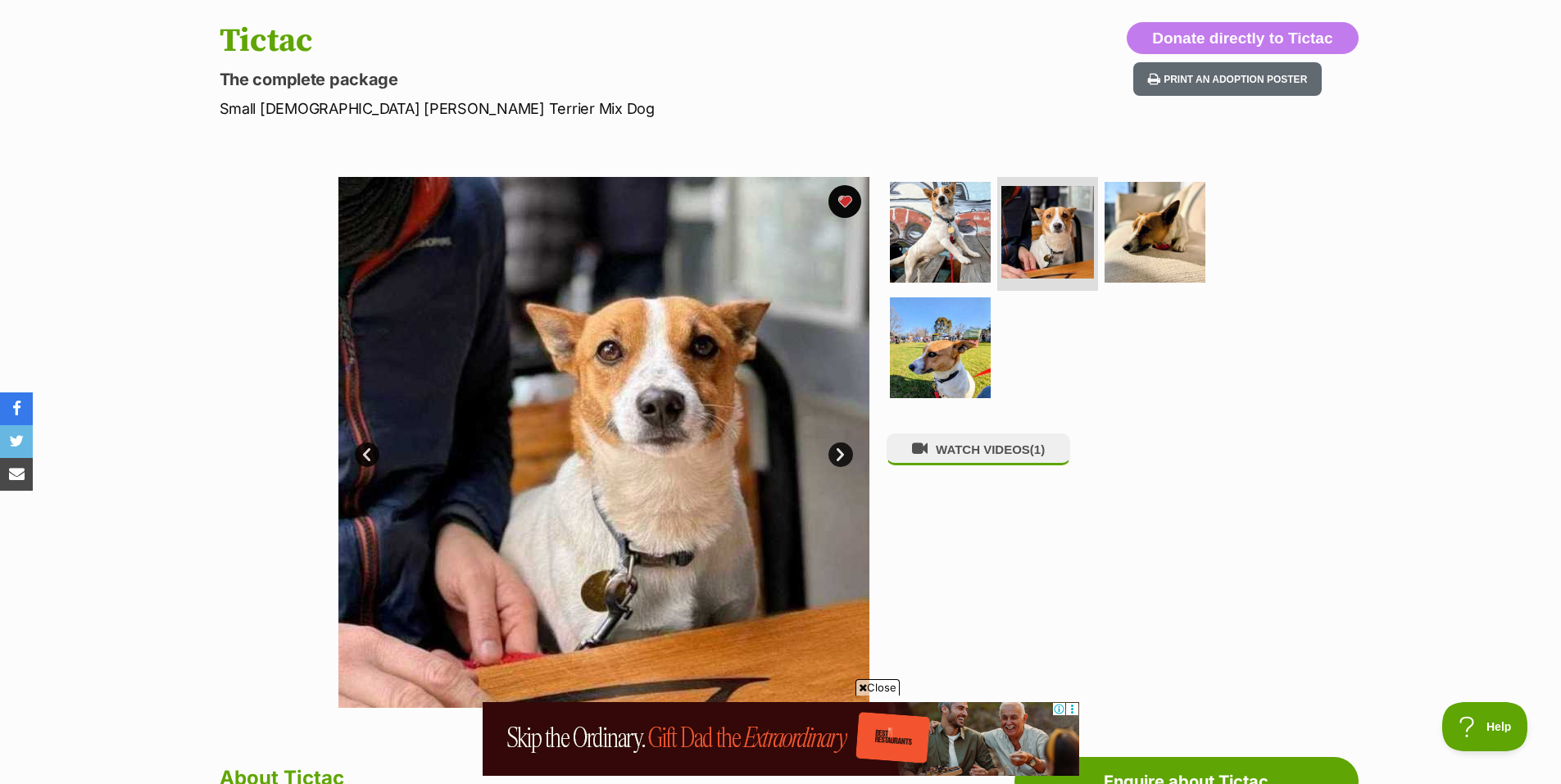
click at [838, 453] on link "Next" at bounding box center [841, 454] width 25 height 25
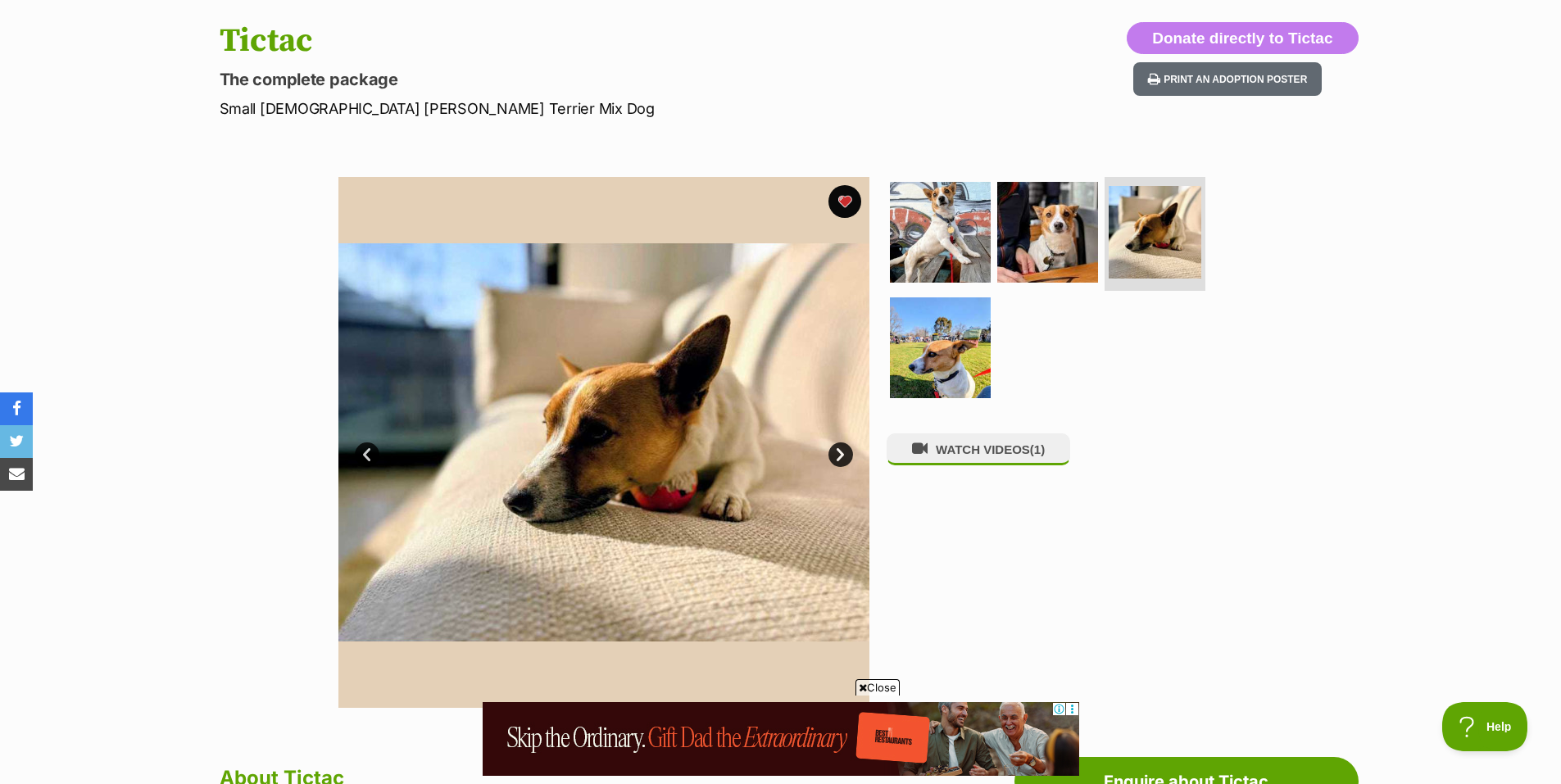
click at [838, 453] on link "Next" at bounding box center [841, 454] width 25 height 25
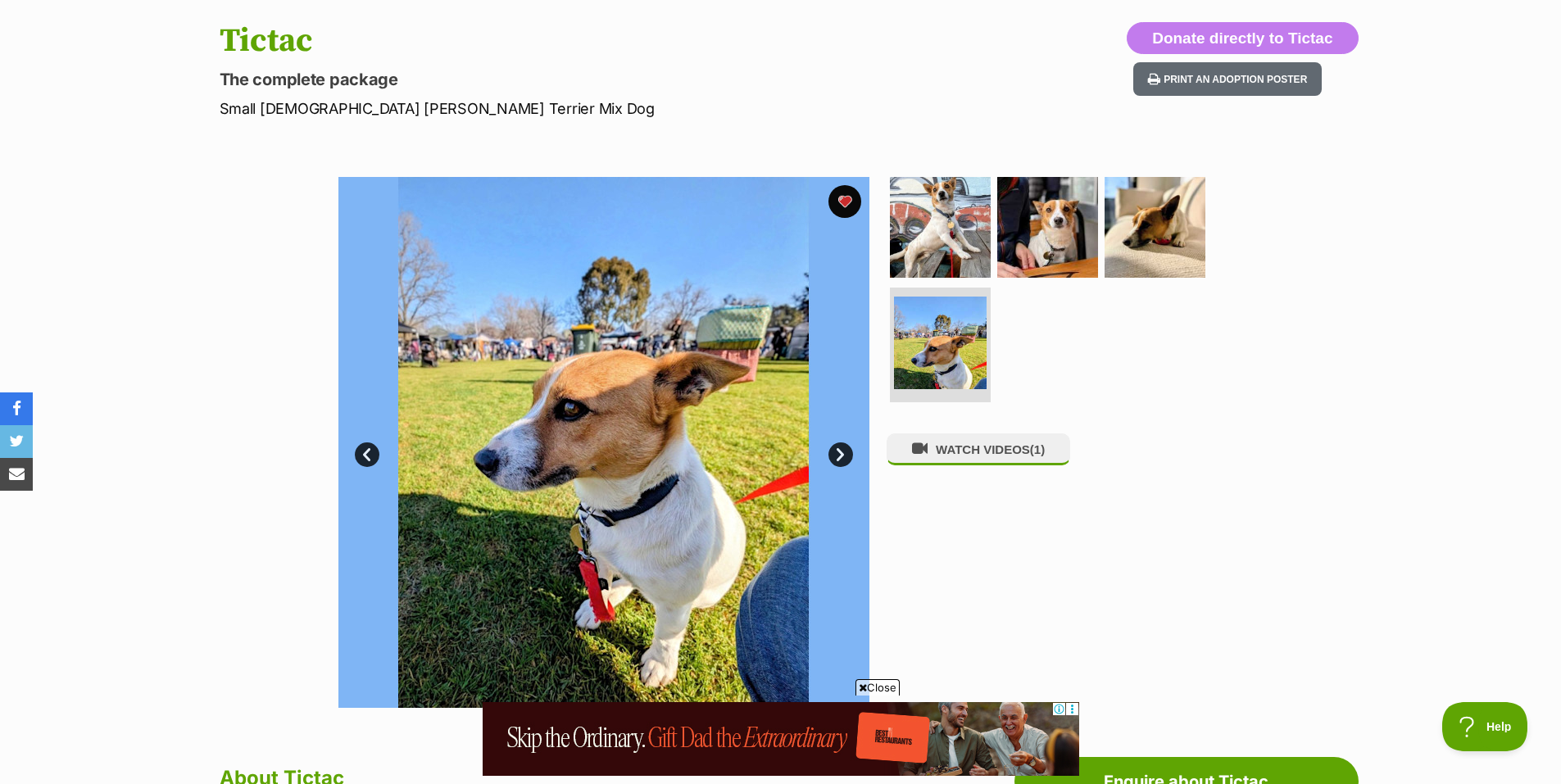
click at [838, 453] on link "Next" at bounding box center [841, 454] width 25 height 25
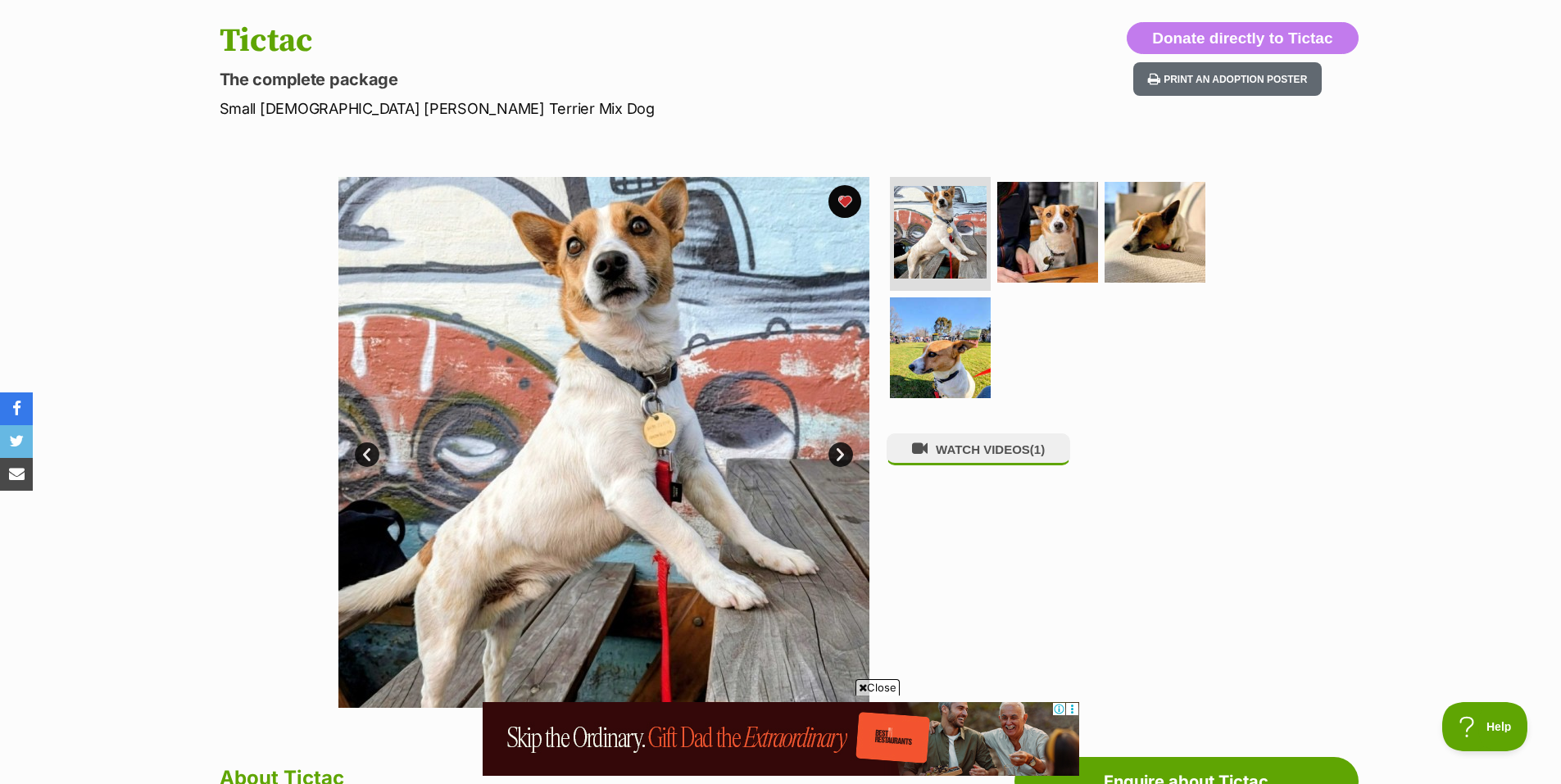
click at [884, 688] on span "Close" at bounding box center [876, 687] width 44 height 17
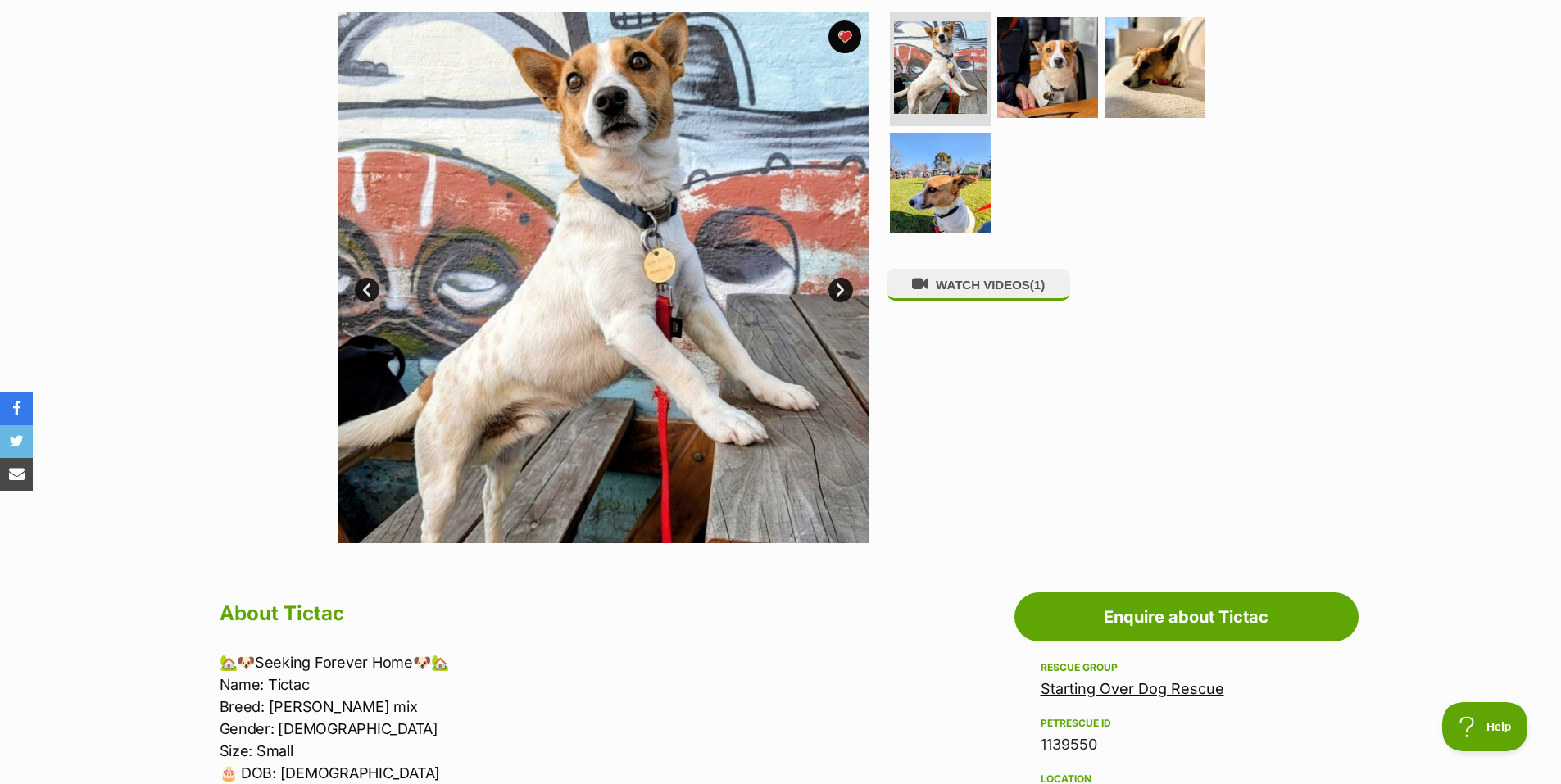
scroll to position [327, 0]
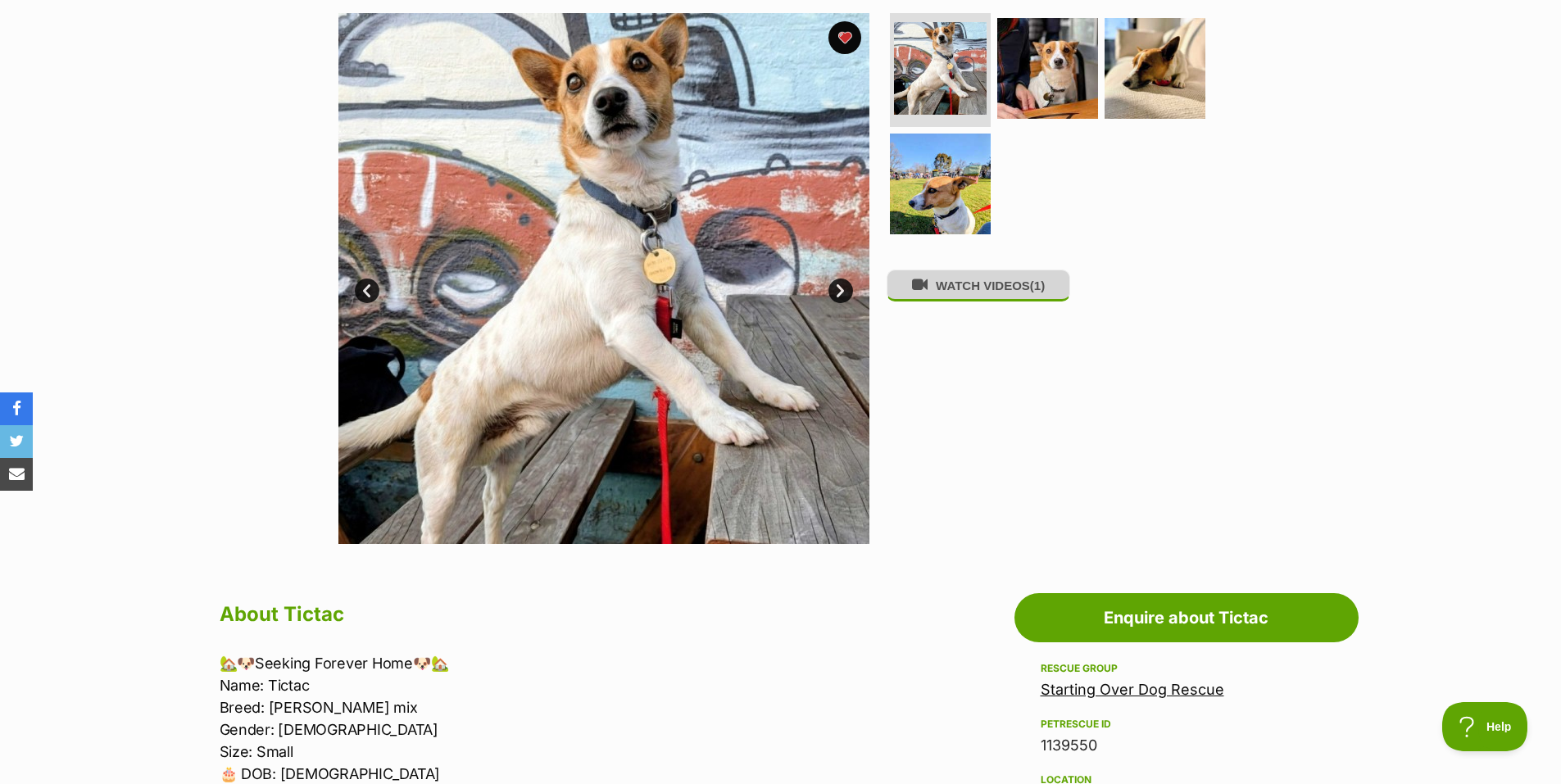
click at [984, 292] on button "WATCH VIDEOS (1)" at bounding box center [978, 285] width 184 height 32
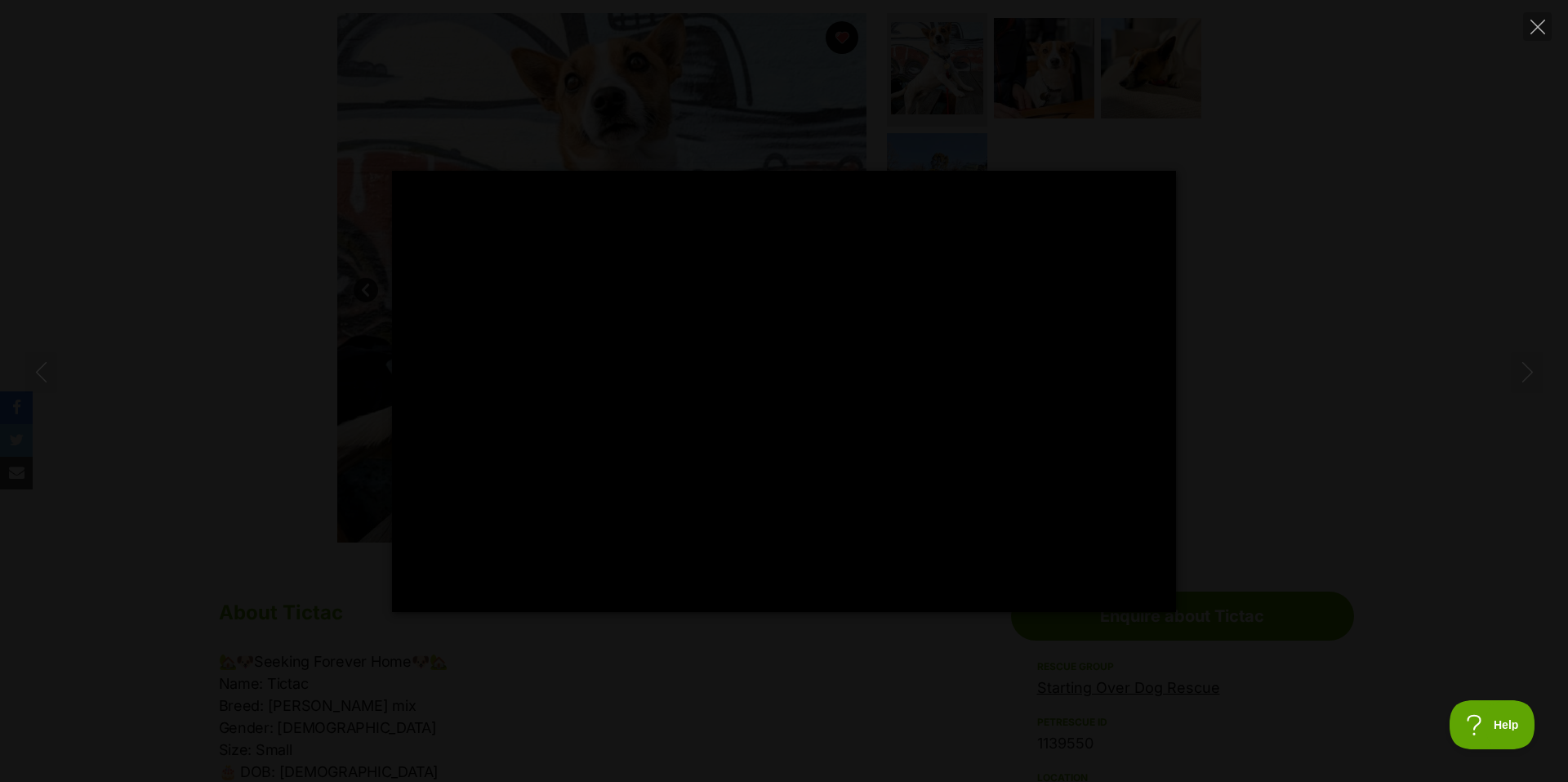
type input "100"
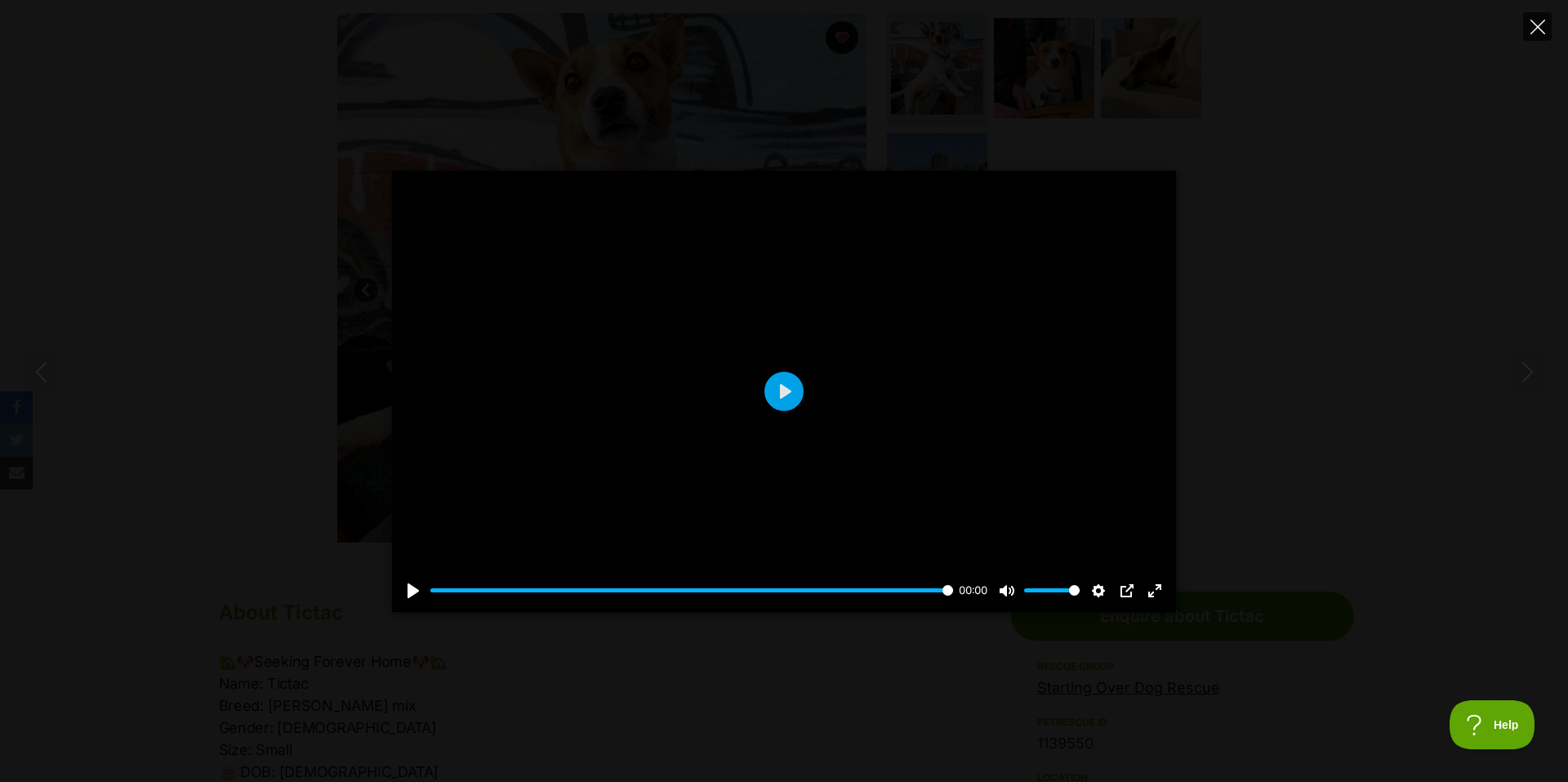
click at [1545, 23] on icon "Close" at bounding box center [1538, 27] width 15 height 15
